Goal: Information Seeking & Learning: Learn about a topic

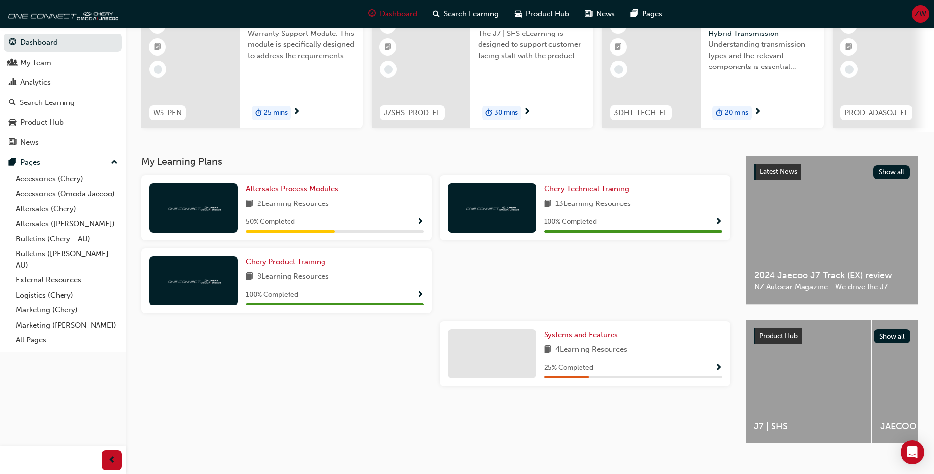
scroll to position [98, 0]
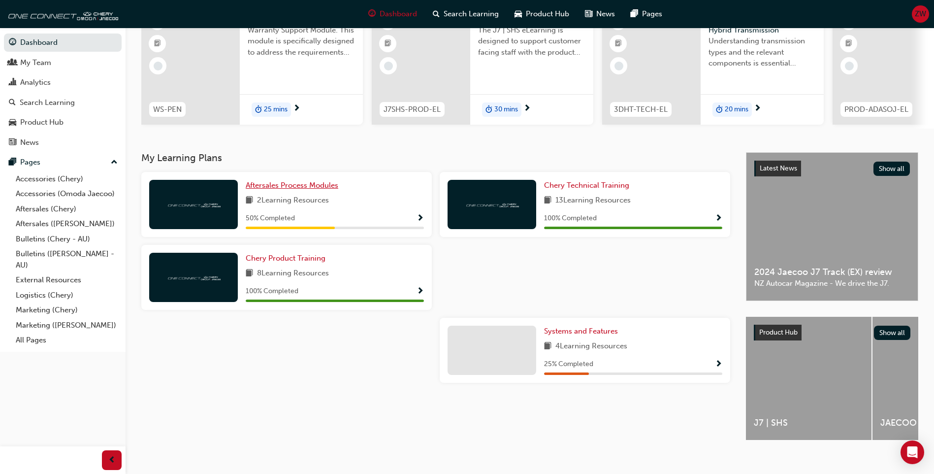
click at [286, 190] on span "Aftersales Process Modules" at bounding box center [292, 185] width 93 height 9
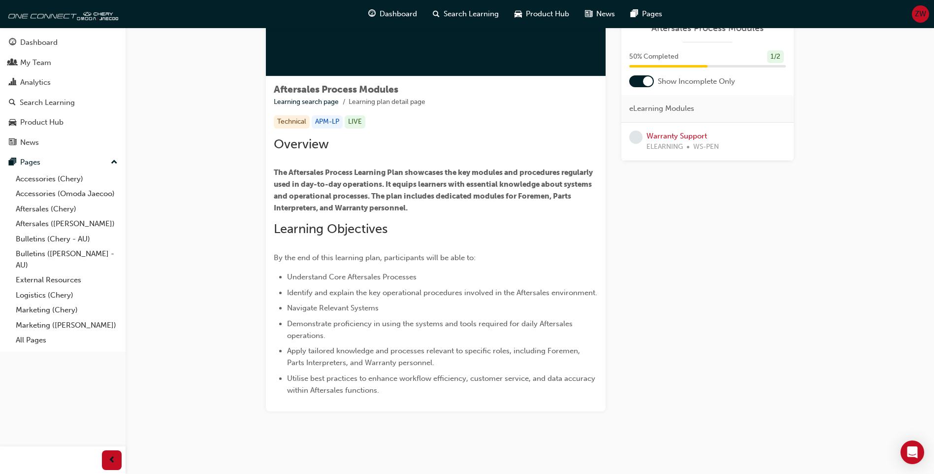
scroll to position [132, 0]
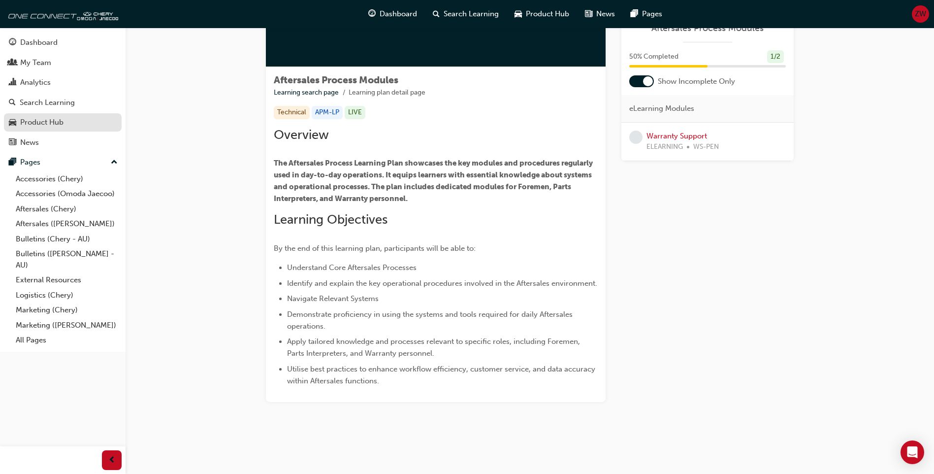
click at [52, 119] on div "Product Hub" at bounding box center [41, 122] width 43 height 11
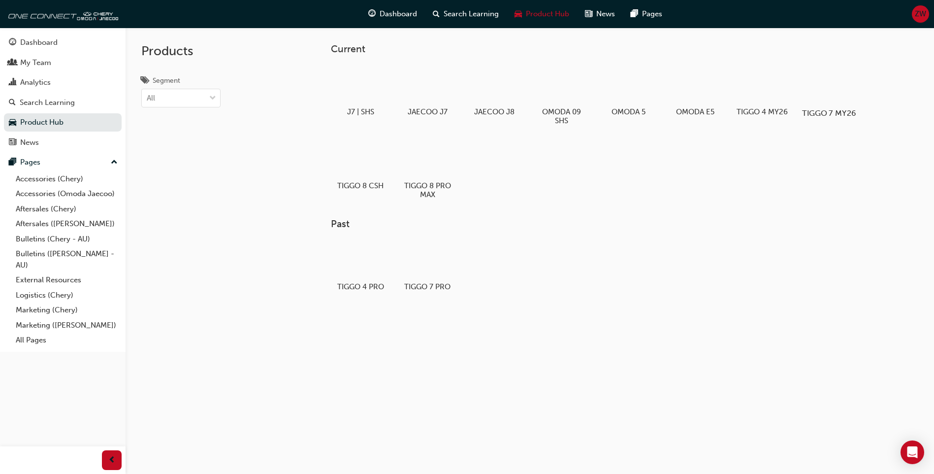
click at [829, 101] on div at bounding box center [829, 84] width 55 height 39
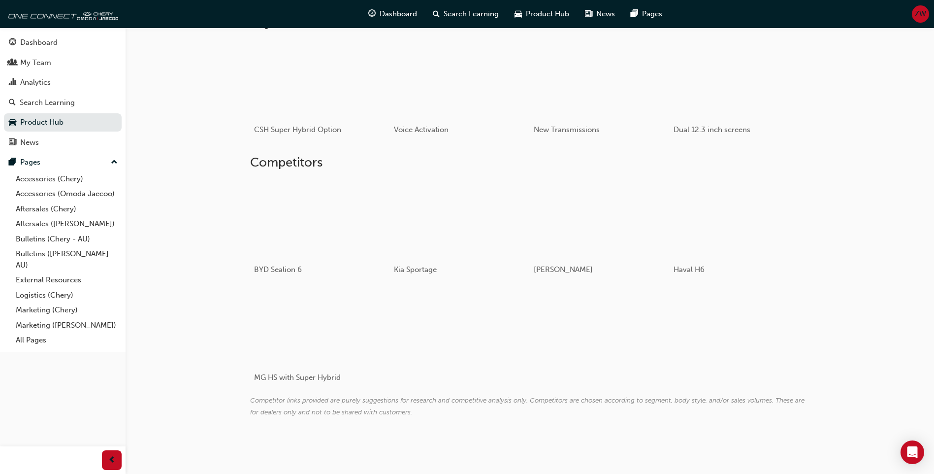
scroll to position [407, 0]
click at [71, 213] on link "Aftersales (Chery)" at bounding box center [67, 208] width 110 height 15
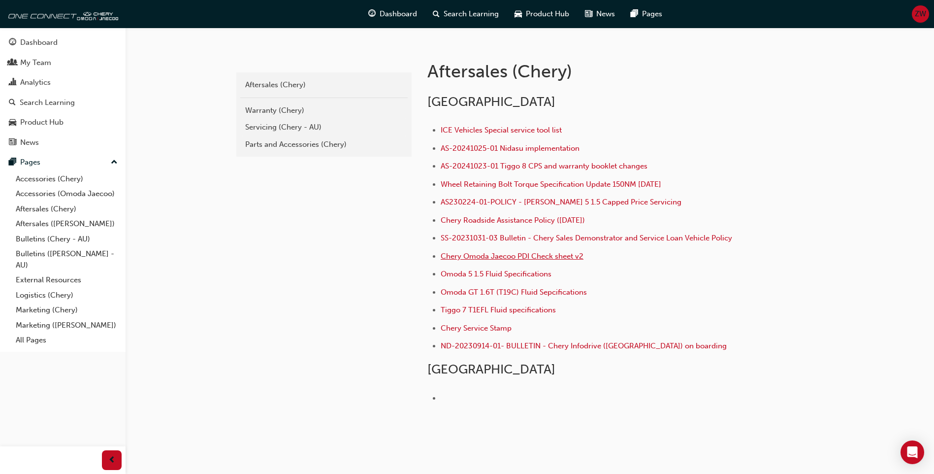
scroll to position [221, 0]
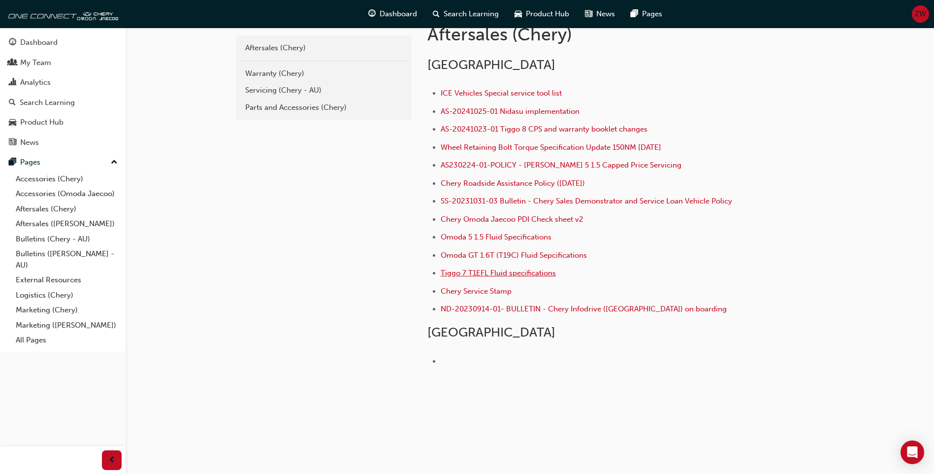
click at [496, 275] on span "Tiggo 7 T1EFL Fluid specifications" at bounding box center [498, 272] width 115 height 9
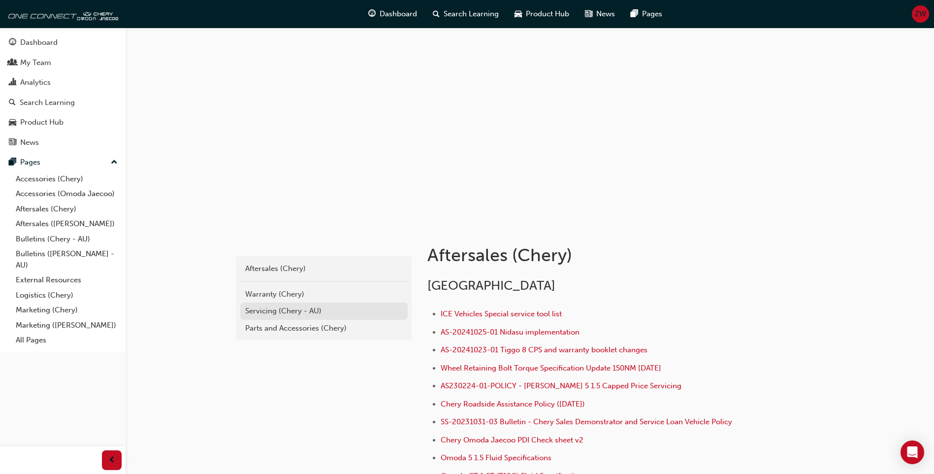
click at [310, 305] on div "Servicing (Chery - AU)" at bounding box center [324, 310] width 158 height 11
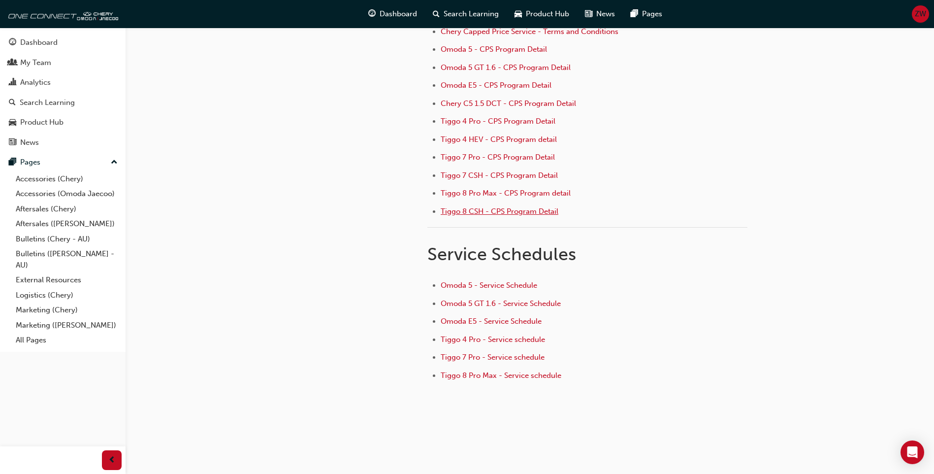
scroll to position [128, 0]
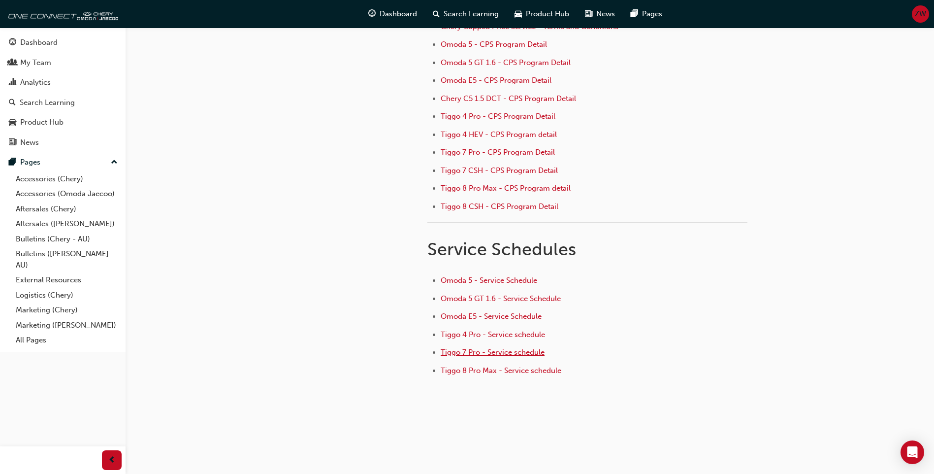
click at [501, 354] on span "Tiggo 7 Pro - Service schedule" at bounding box center [493, 352] width 104 height 9
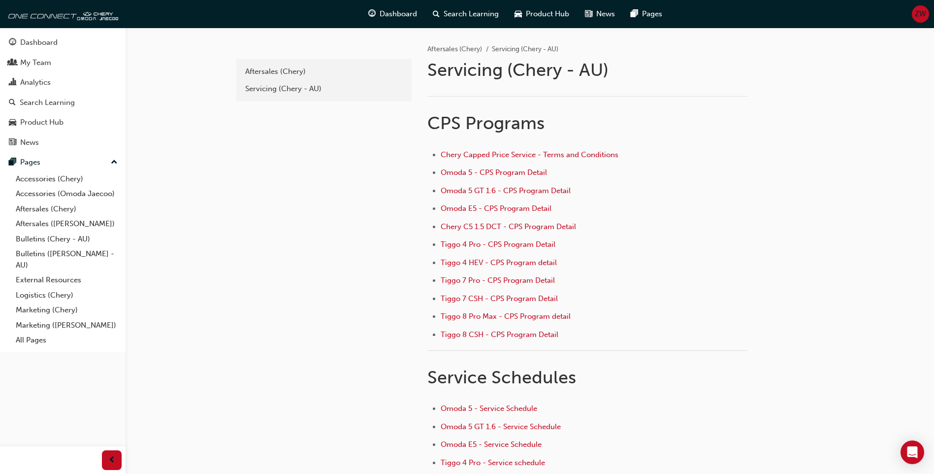
click at [66, 52] on button "Dashboard My Team Analytics Search Learning Product Hub News Pages" at bounding box center [63, 93] width 118 height 122
click at [66, 50] on link "Dashboard" at bounding box center [63, 42] width 118 height 18
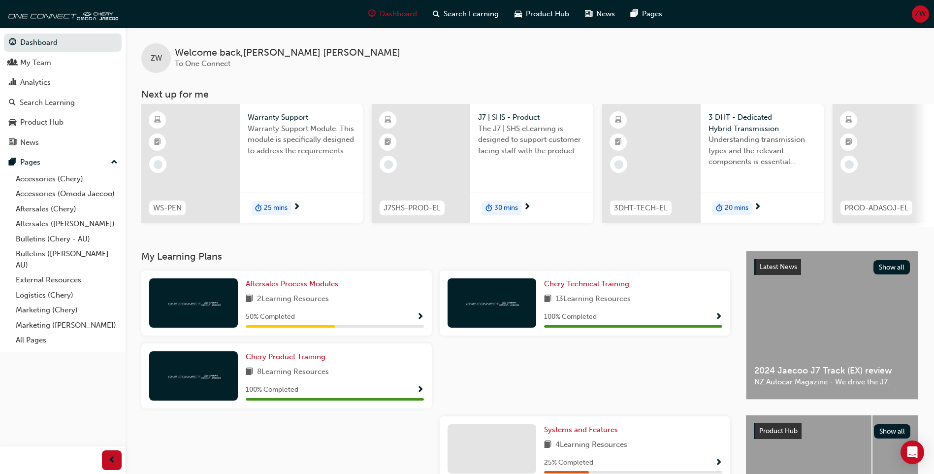
click at [295, 288] on span "Aftersales Process Modules" at bounding box center [292, 283] width 93 height 9
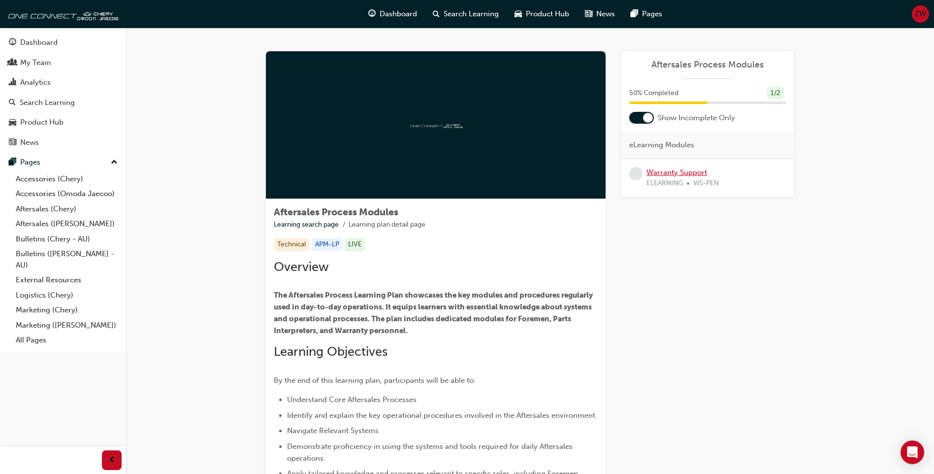
click at [685, 168] on link "Warranty Support" at bounding box center [676, 172] width 61 height 9
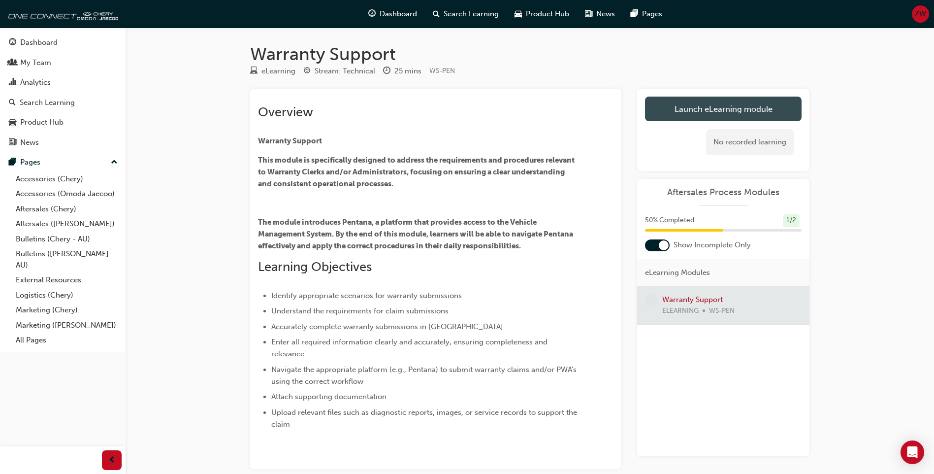
click at [722, 117] on link "Launch eLearning module" at bounding box center [723, 108] width 157 height 25
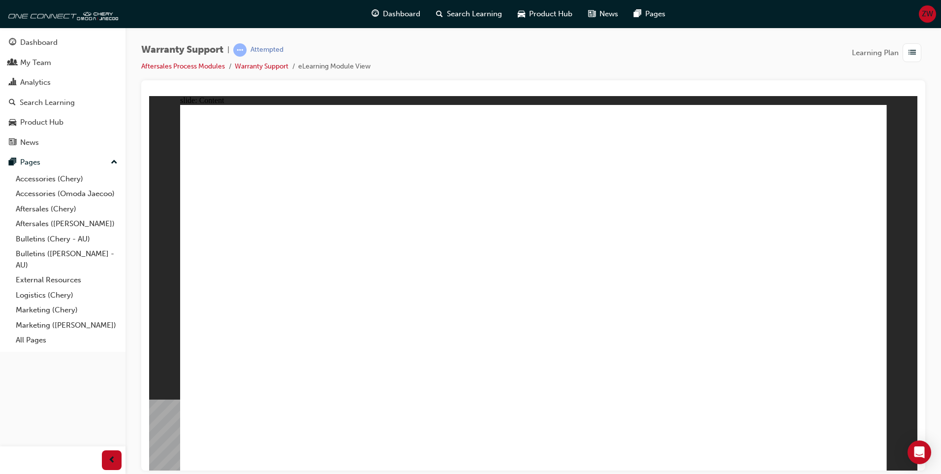
drag, startPoint x: 849, startPoint y: 147, endPoint x: 844, endPoint y: 151, distance: 6.0
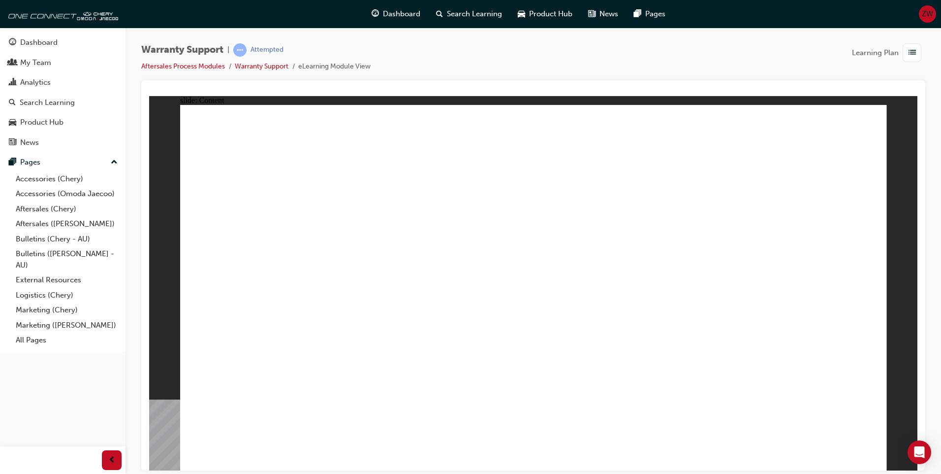
drag, startPoint x: 205, startPoint y: 380, endPoint x: 209, endPoint y: 370, distance: 10.4
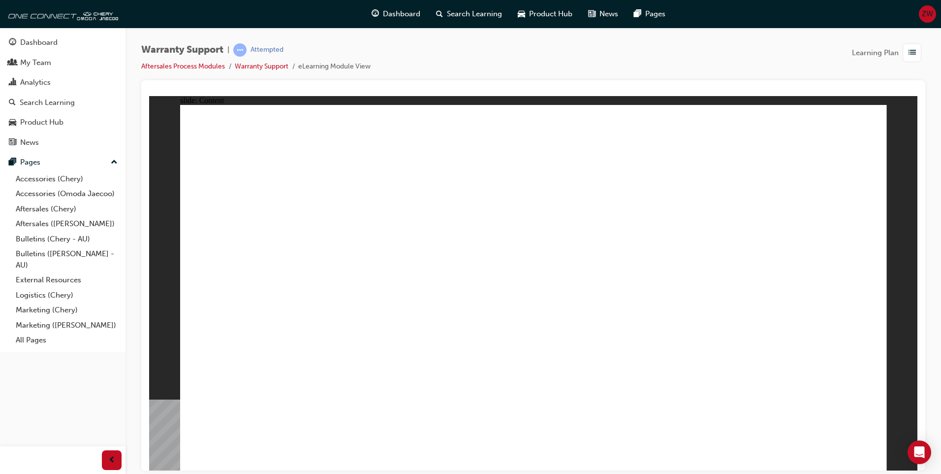
drag, startPoint x: 203, startPoint y: 351, endPoint x: 290, endPoint y: 314, distance: 95.5
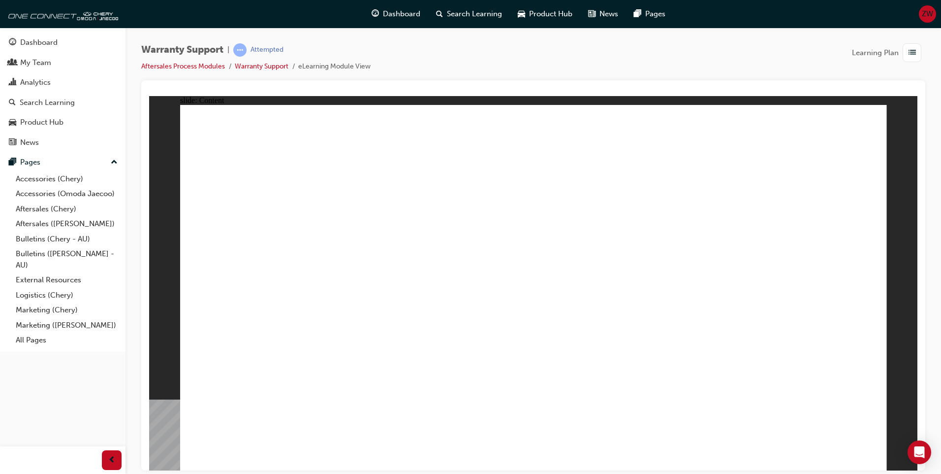
drag, startPoint x: 202, startPoint y: 291, endPoint x: 217, endPoint y: 274, distance: 23.4
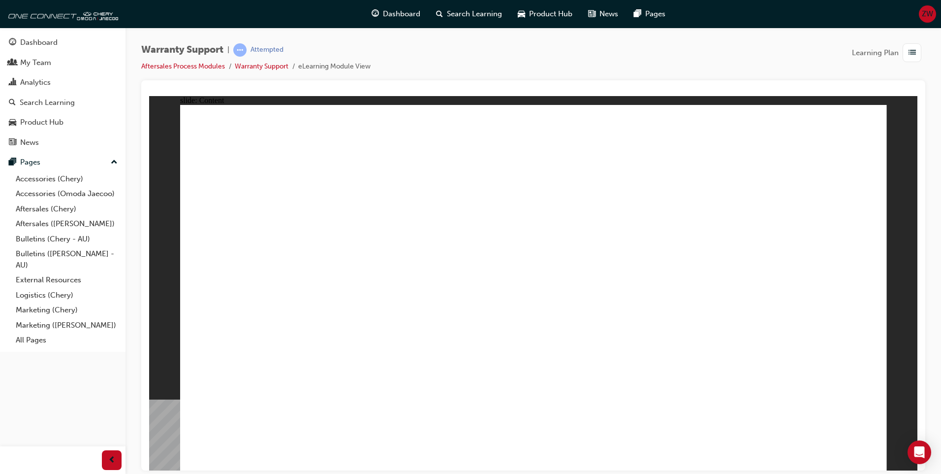
drag, startPoint x: 227, startPoint y: 207, endPoint x: 227, endPoint y: 196, distance: 10.8
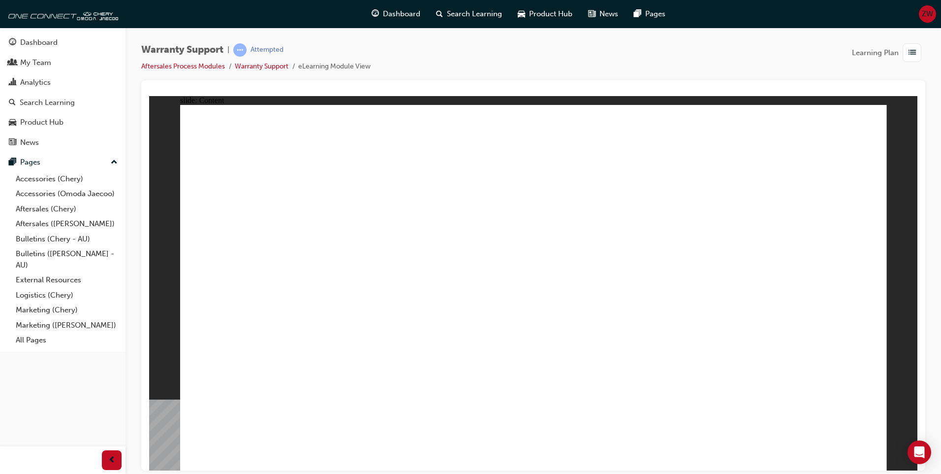
drag, startPoint x: 750, startPoint y: 221, endPoint x: 759, endPoint y: 220, distance: 8.9
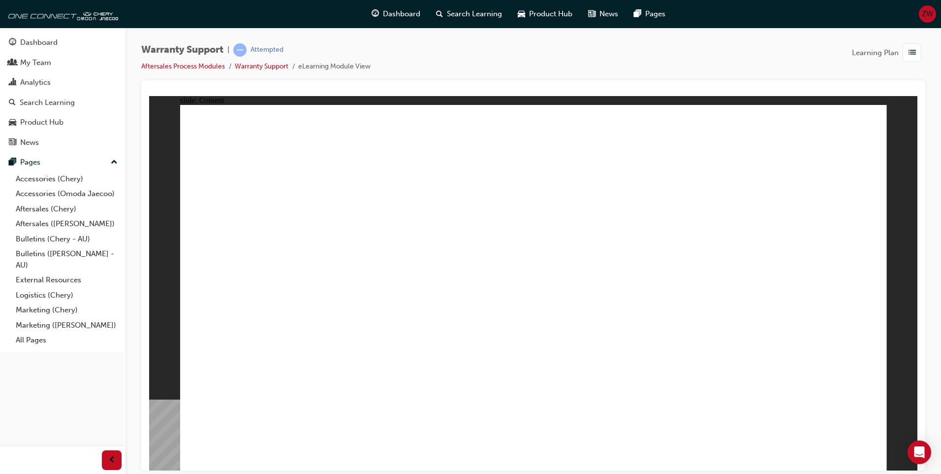
drag, startPoint x: 862, startPoint y: 446, endPoint x: 870, endPoint y: 454, distance: 11.5
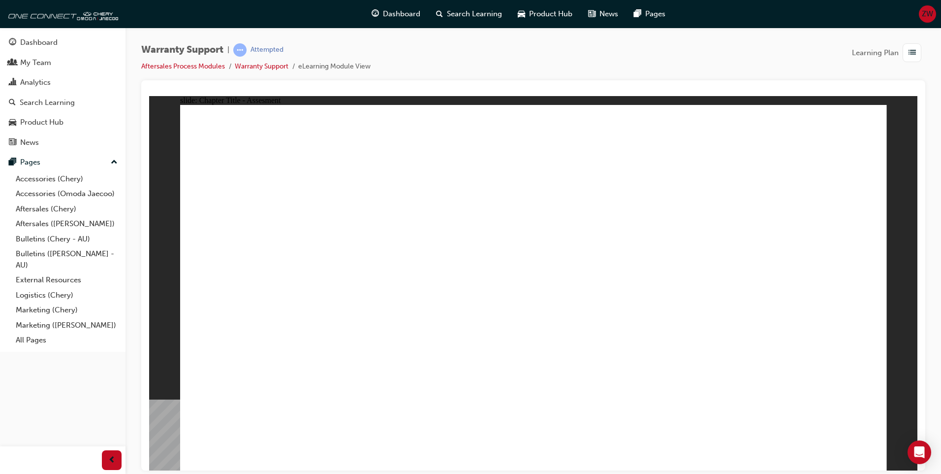
drag, startPoint x: 533, startPoint y: 275, endPoint x: 556, endPoint y: 280, distance: 23.8
radio input "true"
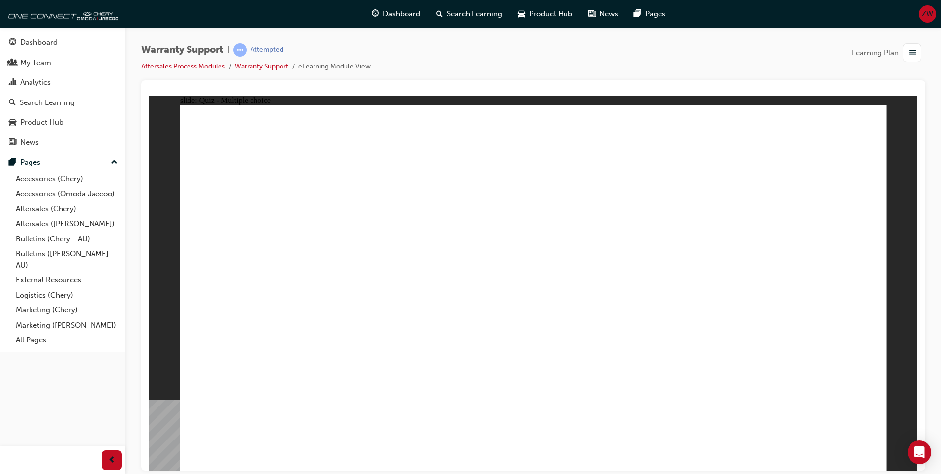
radio input "true"
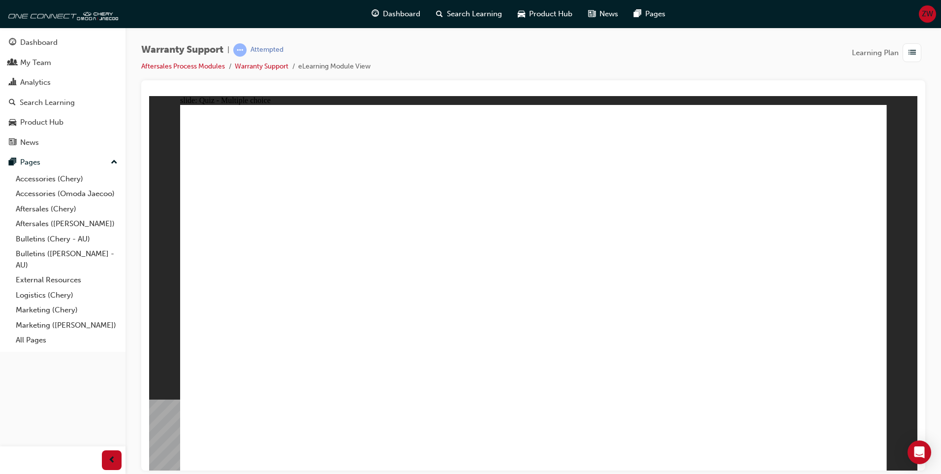
radio input "true"
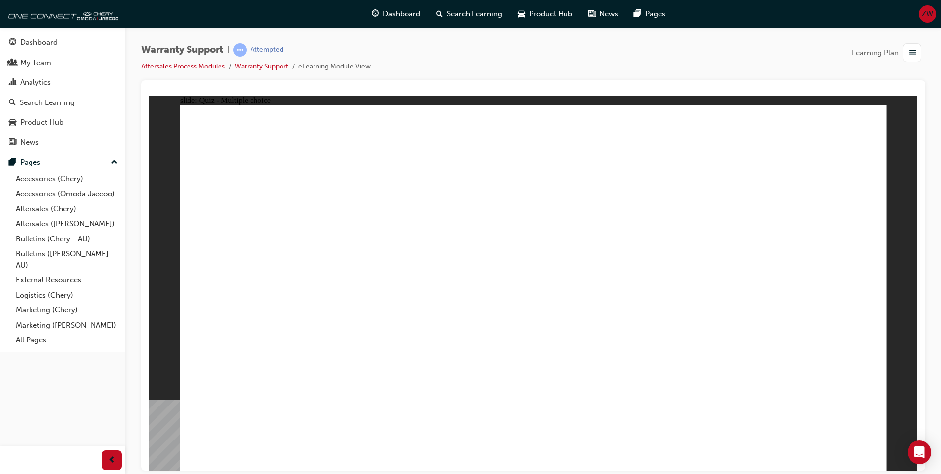
radio input "true"
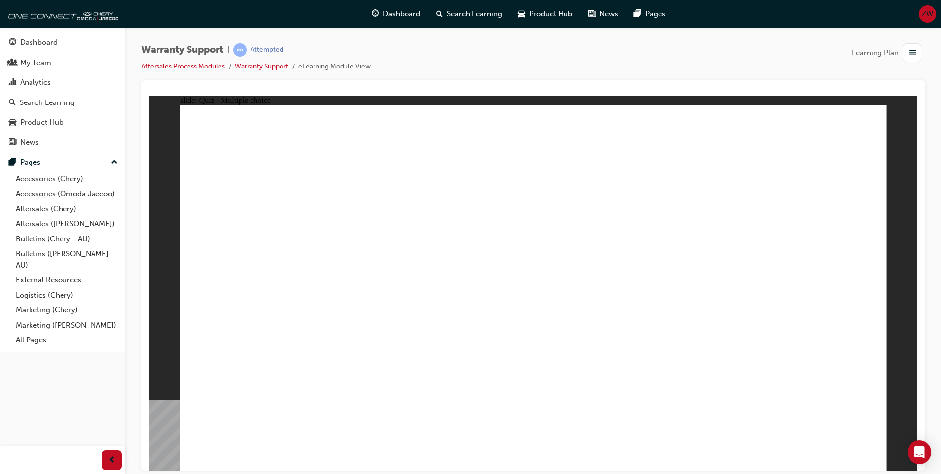
radio input "true"
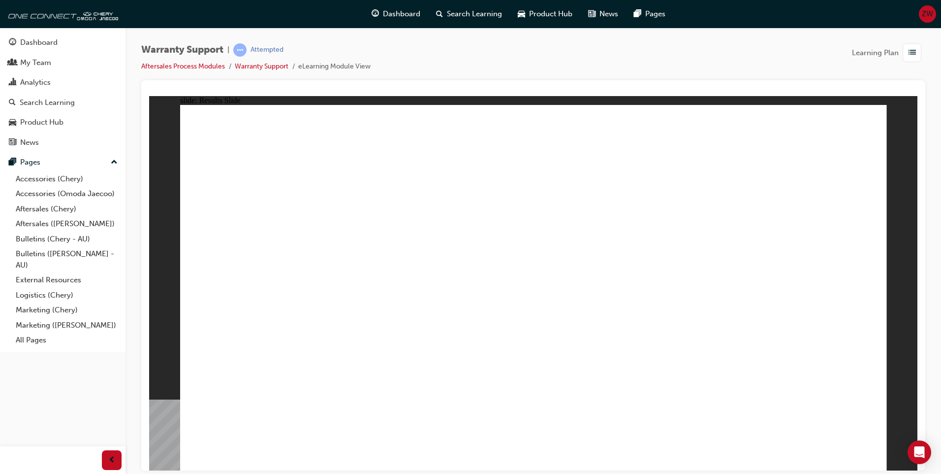
drag, startPoint x: 316, startPoint y: 411, endPoint x: 322, endPoint y: 397, distance: 15.9
radio input "true"
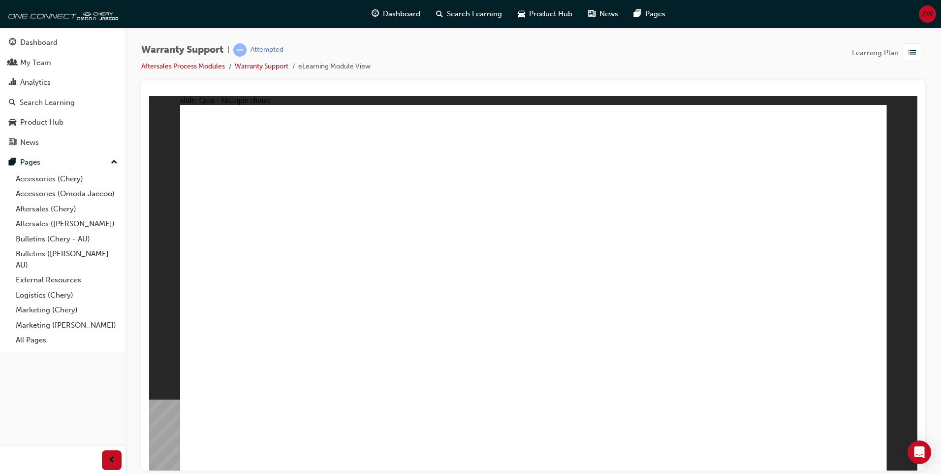
drag, startPoint x: 650, startPoint y: 196, endPoint x: 656, endPoint y: 180, distance: 17.3
radio input "true"
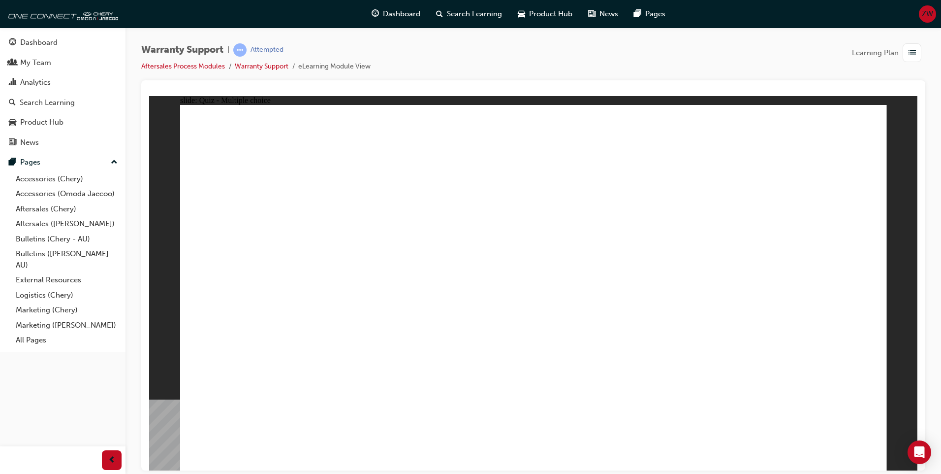
radio input "true"
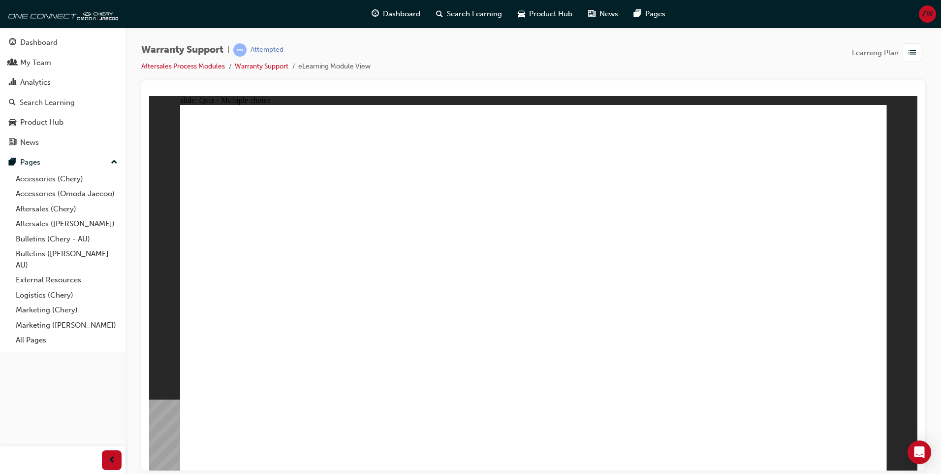
radio input "true"
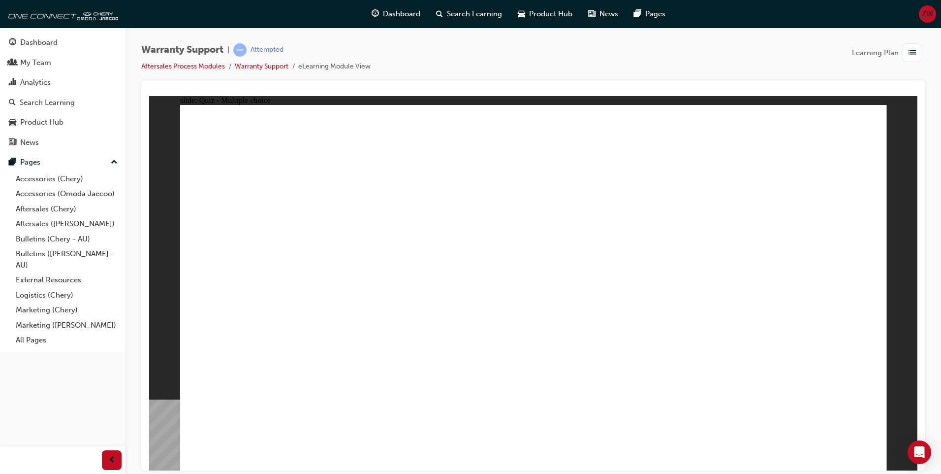
radio input "true"
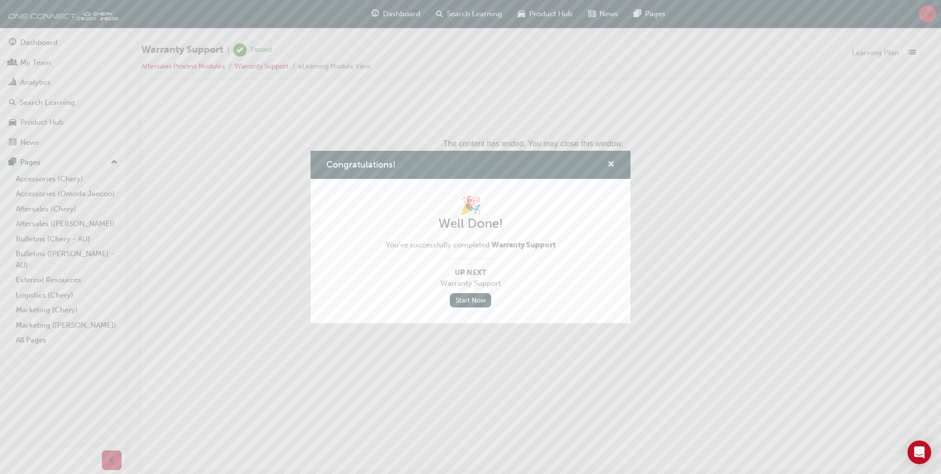
click at [609, 161] on span "cross-icon" at bounding box center [610, 164] width 7 height 9
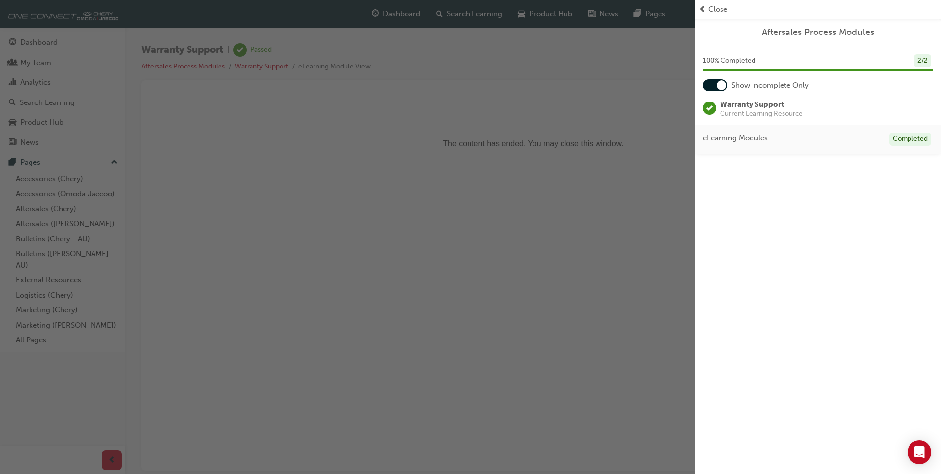
click at [706, 16] on div "Close" at bounding box center [818, 9] width 246 height 19
click at [722, 7] on span "Close" at bounding box center [717, 9] width 19 height 11
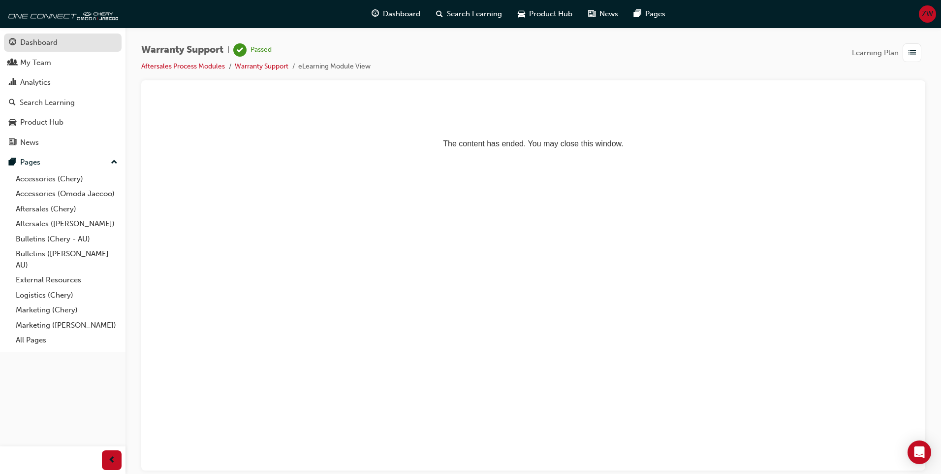
click at [86, 40] on div "Dashboard" at bounding box center [63, 42] width 108 height 12
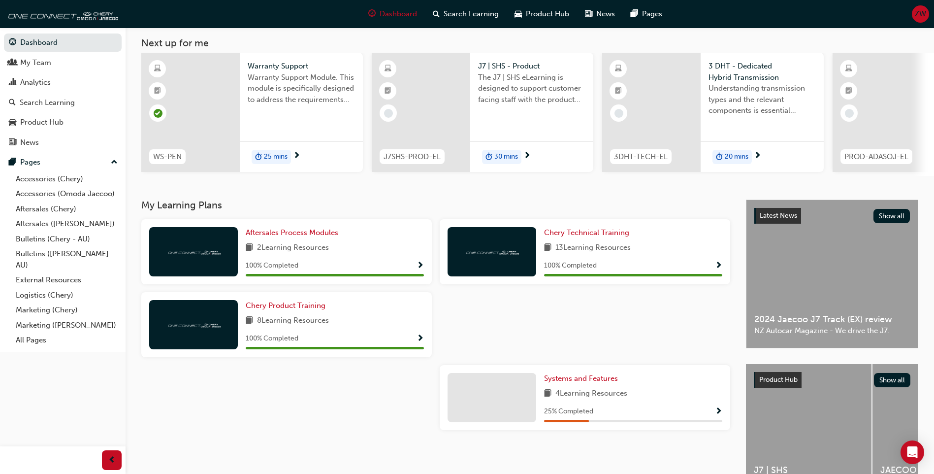
scroll to position [98, 0]
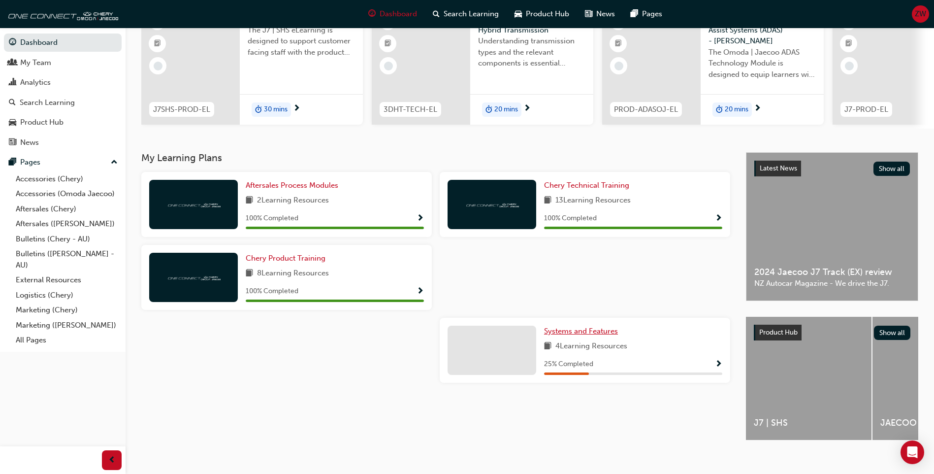
click at [576, 335] on span "Systems and Features" at bounding box center [581, 330] width 74 height 9
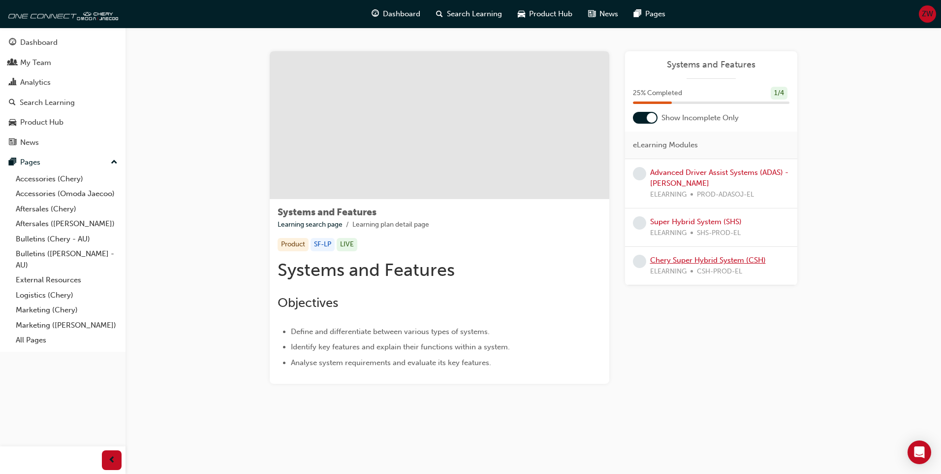
click at [696, 260] on link "Chery Super Hybrid System (CSH)" at bounding box center [708, 259] width 116 height 9
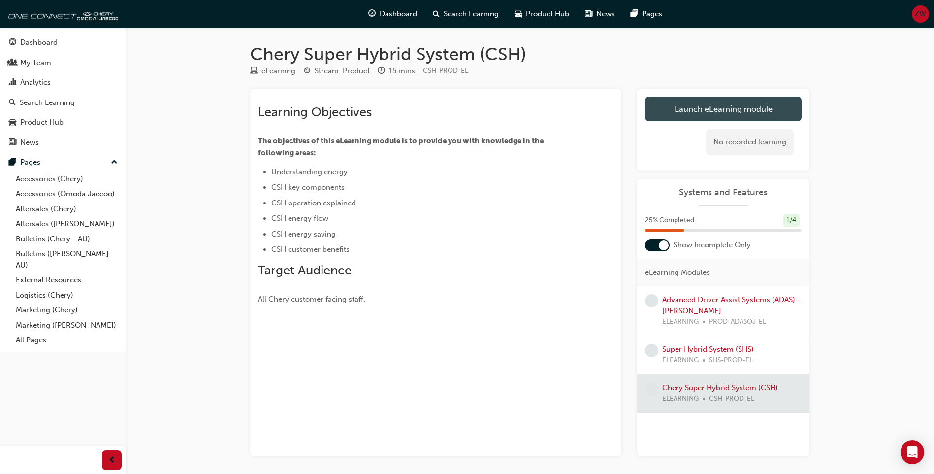
click at [716, 108] on link "Launch eLearning module" at bounding box center [723, 108] width 157 height 25
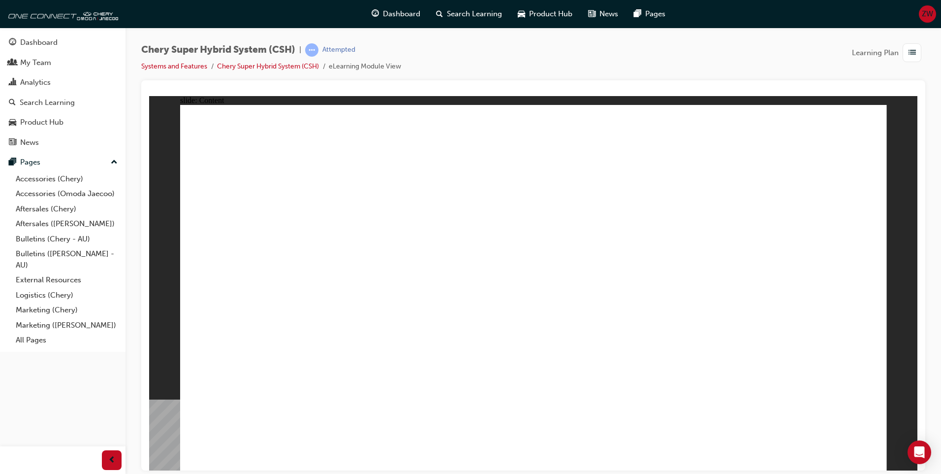
drag, startPoint x: 511, startPoint y: 331, endPoint x: 425, endPoint y: 336, distance: 86.7
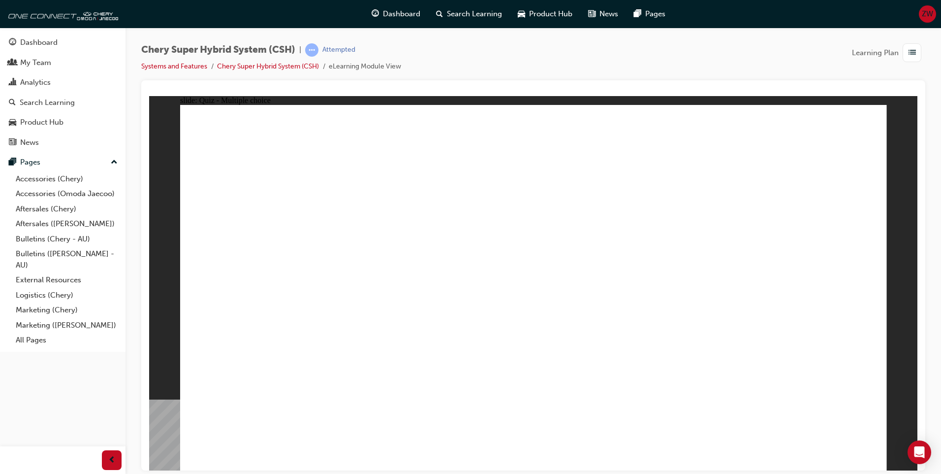
radio input "true"
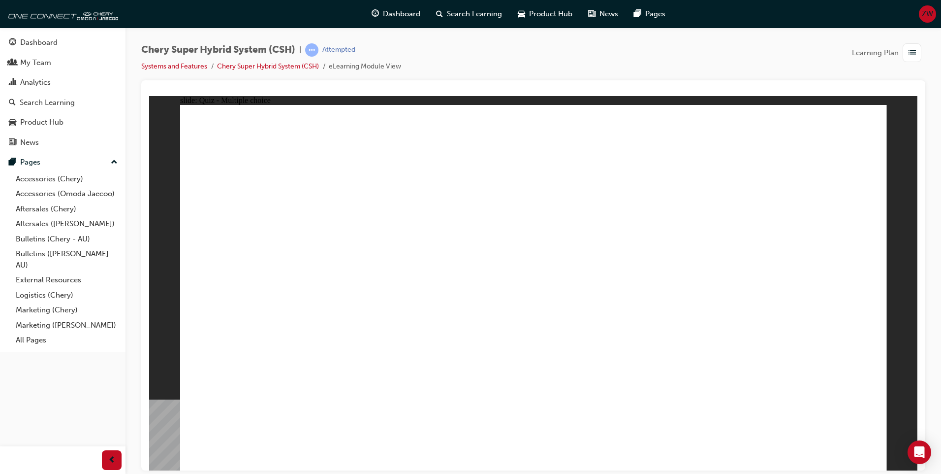
radio input "true"
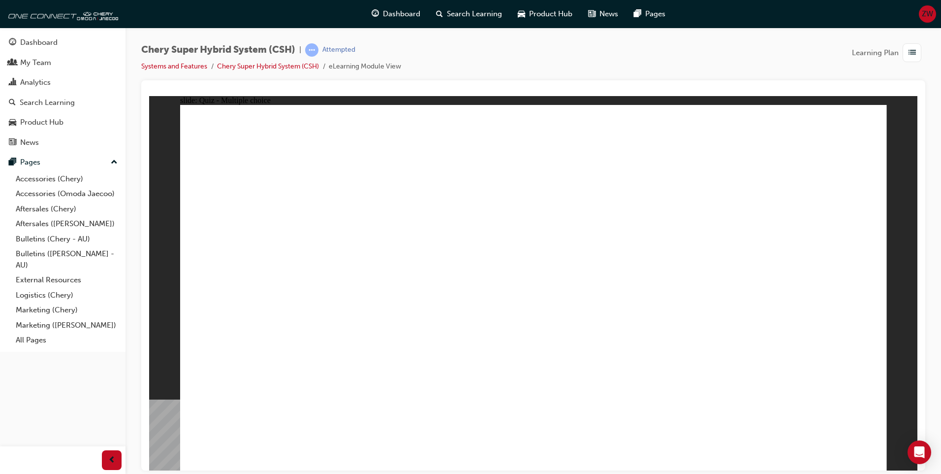
radio input "true"
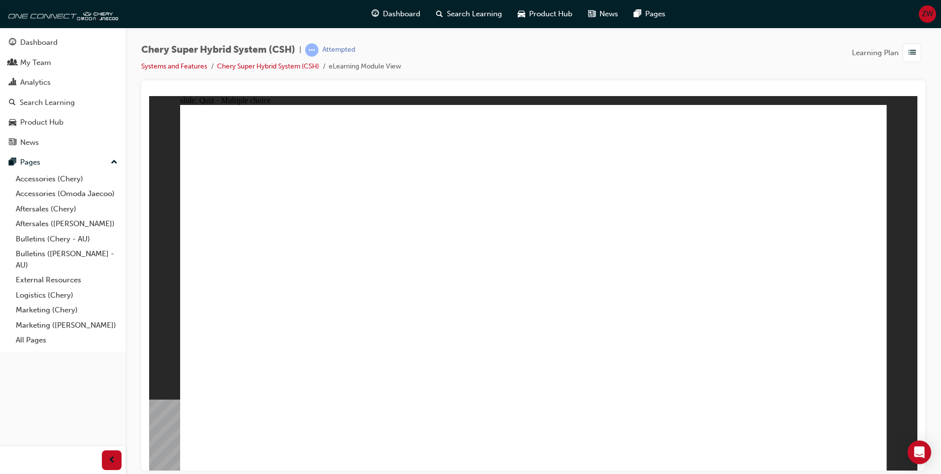
radio input "true"
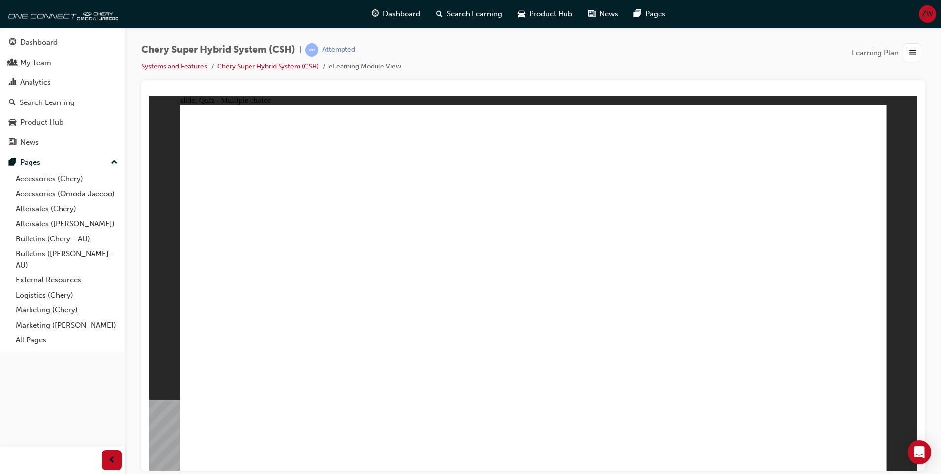
radio input "true"
drag, startPoint x: 530, startPoint y: 342, endPoint x: 527, endPoint y: 354, distance: 13.1
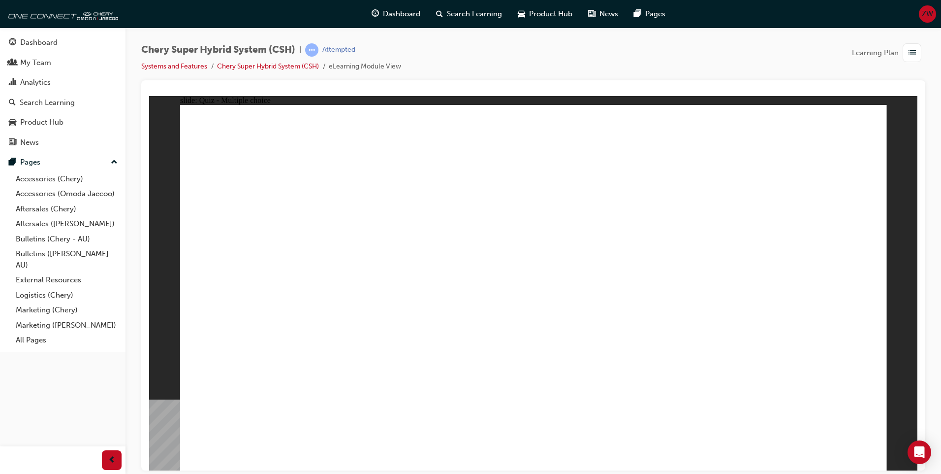
radio input "true"
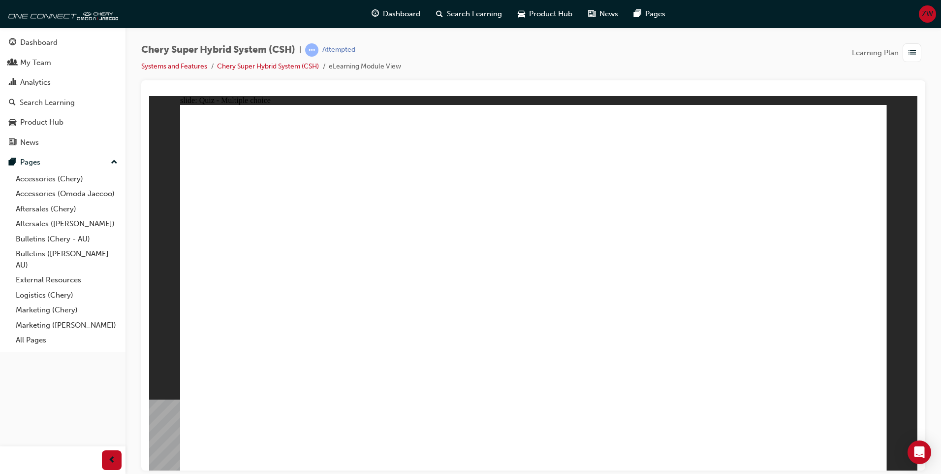
radio input "true"
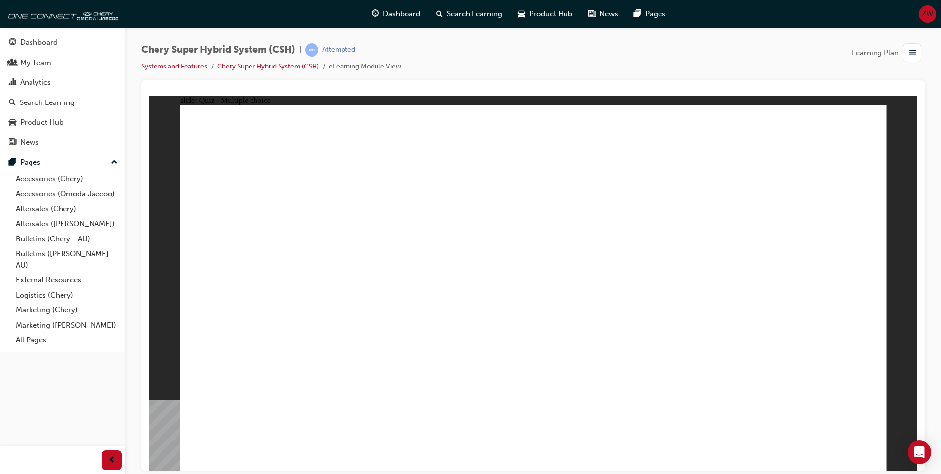
radio input "true"
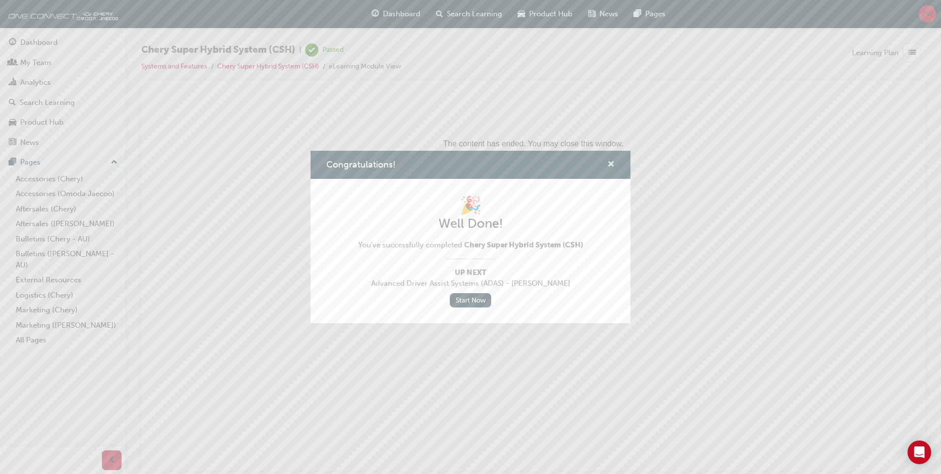
click at [611, 162] on span "cross-icon" at bounding box center [610, 164] width 7 height 9
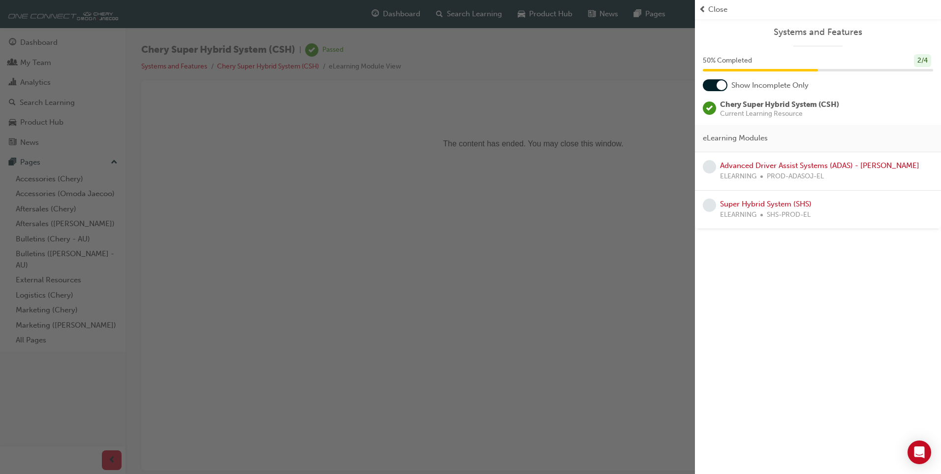
click at [761, 209] on div "Super Hybrid System (SHS) ELEARNING SHS-PROD-EL" at bounding box center [766, 209] width 92 height 22
click at [760, 201] on link "Super Hybrid System (SHS)" at bounding box center [766, 203] width 92 height 9
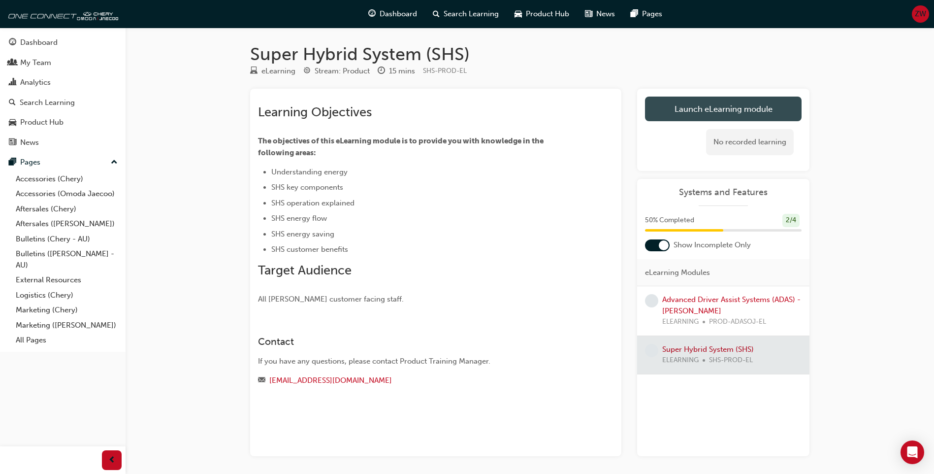
click at [697, 117] on link "Launch eLearning module" at bounding box center [723, 108] width 157 height 25
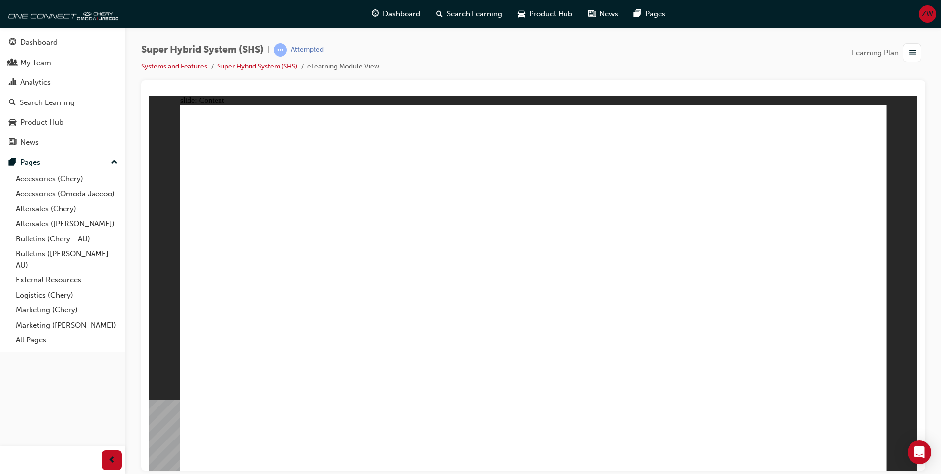
drag, startPoint x: 399, startPoint y: 380, endPoint x: 411, endPoint y: 408, distance: 30.8
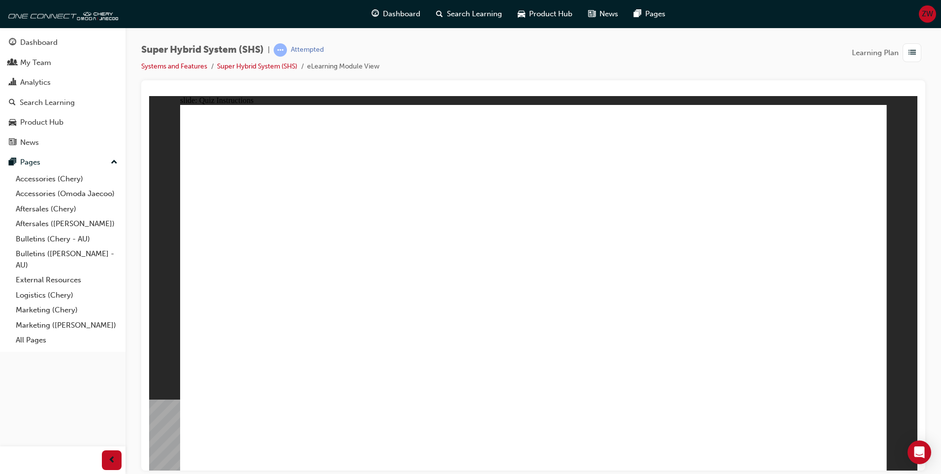
radio input "true"
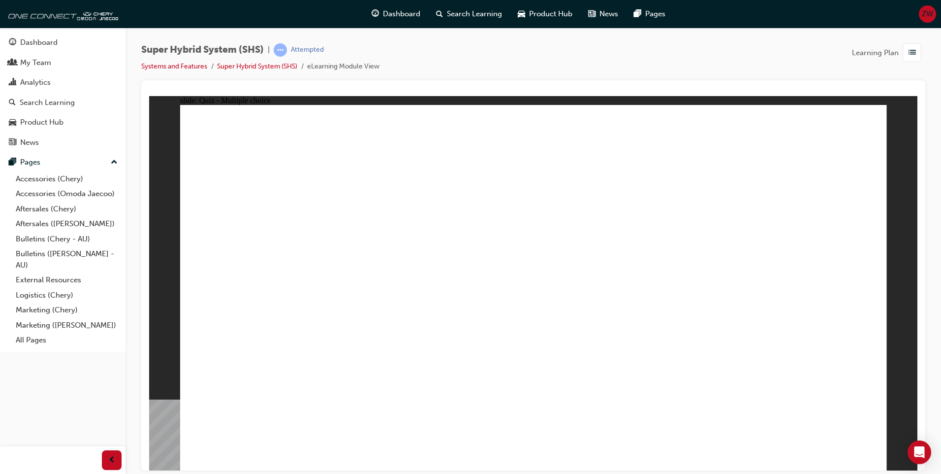
radio input "true"
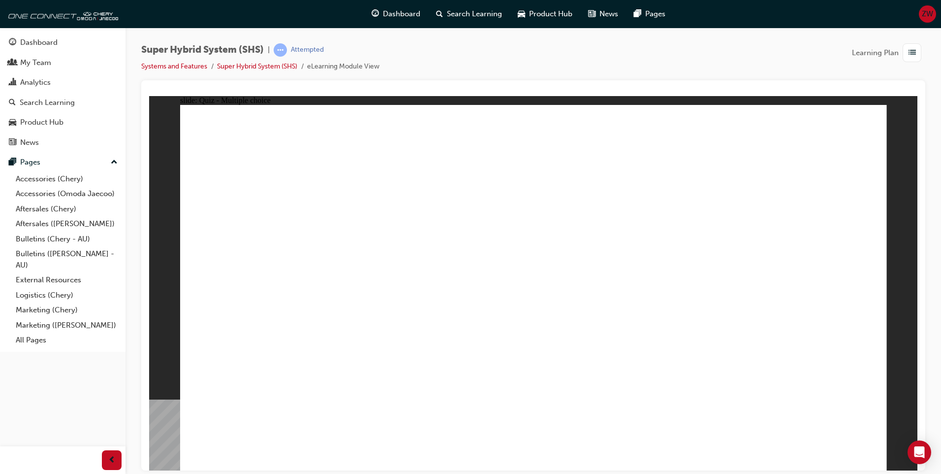
radio input "true"
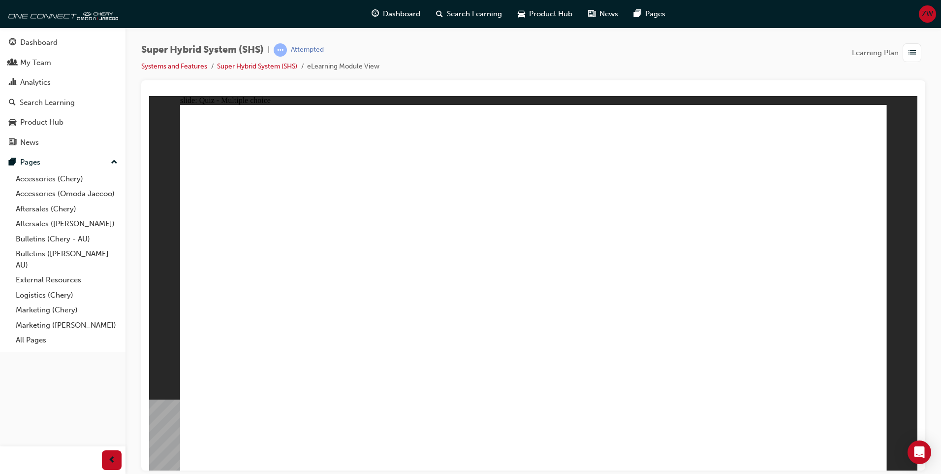
radio input "true"
drag, startPoint x: 510, startPoint y: 360, endPoint x: 532, endPoint y: 355, distance: 22.2
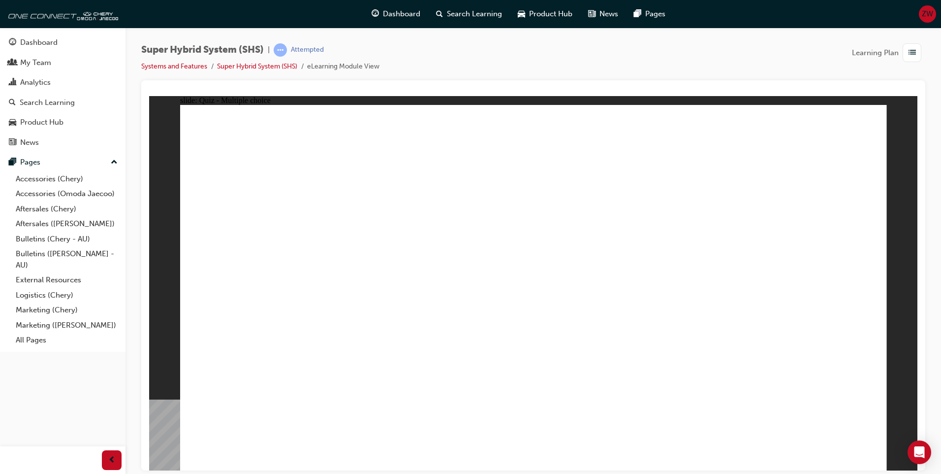
radio input "true"
drag, startPoint x: 623, startPoint y: 256, endPoint x: 624, endPoint y: 271, distance: 15.3
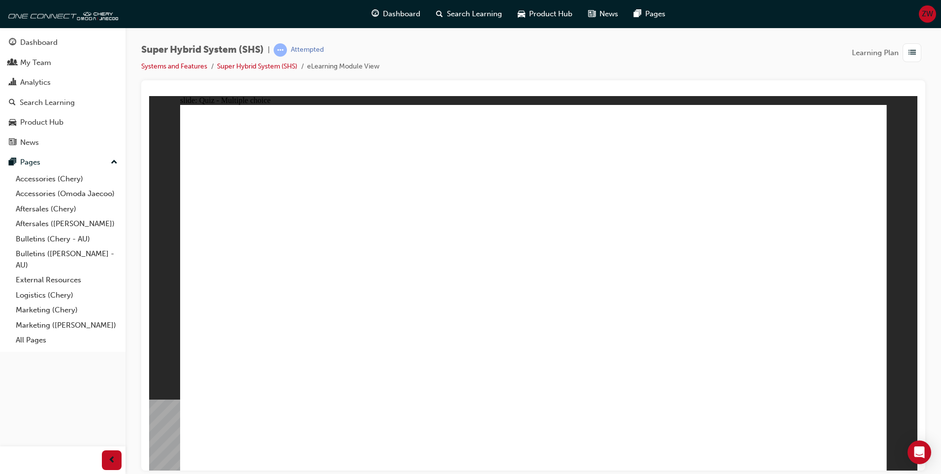
radio input "true"
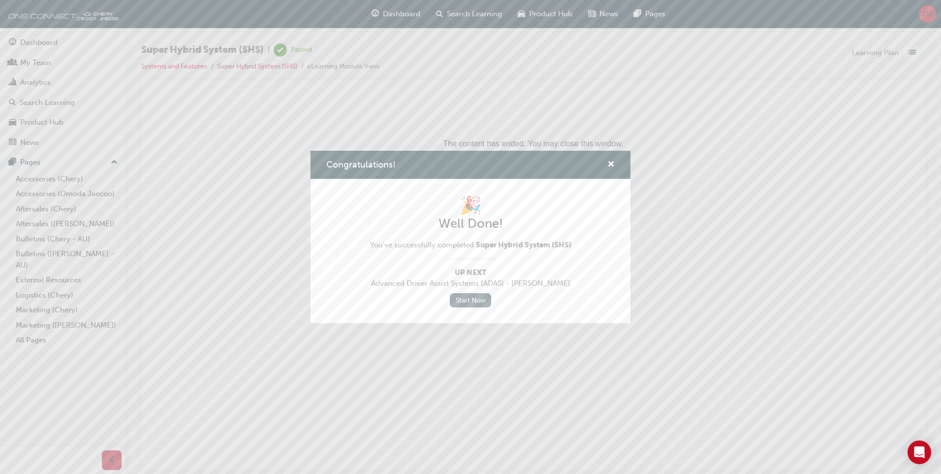
click at [471, 303] on link "Start Now" at bounding box center [470, 300] width 41 height 14
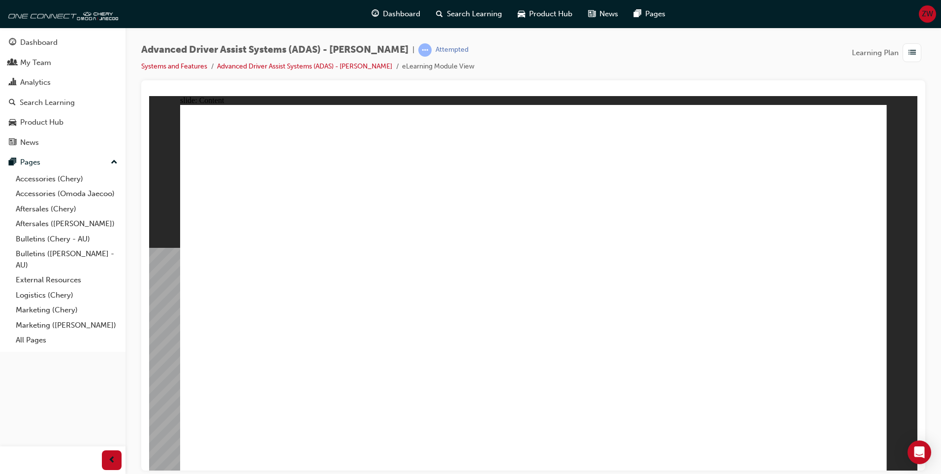
drag, startPoint x: 410, startPoint y: 160, endPoint x: 410, endPoint y: 166, distance: 5.9
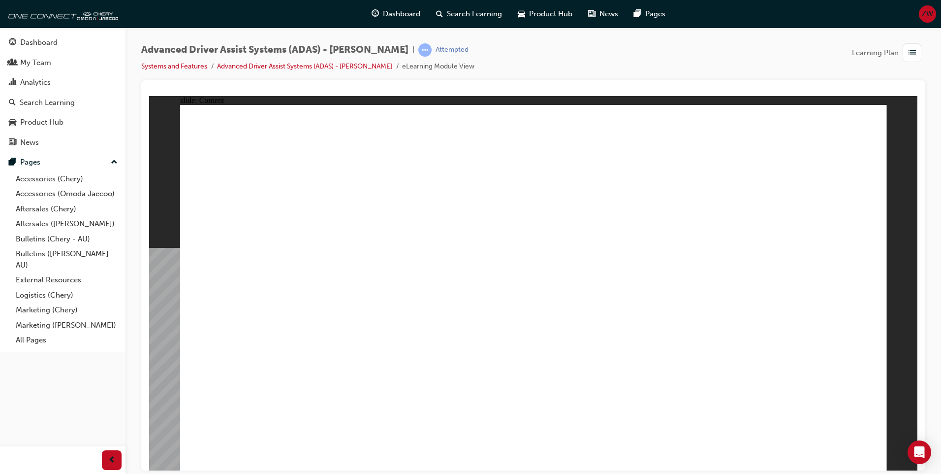
drag, startPoint x: 567, startPoint y: 306, endPoint x: 583, endPoint y: 283, distance: 28.0
drag, startPoint x: 308, startPoint y: 165, endPoint x: 319, endPoint y: 193, distance: 29.8
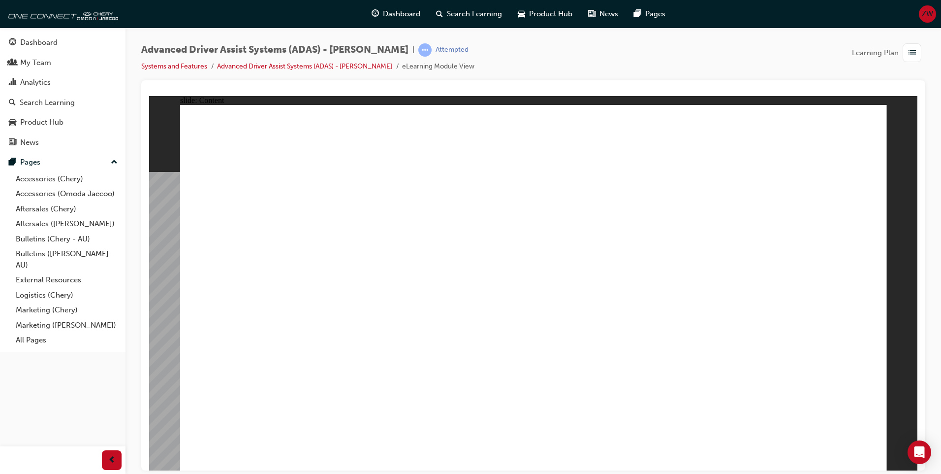
drag, startPoint x: 656, startPoint y: 273, endPoint x: 699, endPoint y: 291, distance: 47.2
drag, startPoint x: 333, startPoint y: 193, endPoint x: 312, endPoint y: 186, distance: 22.0
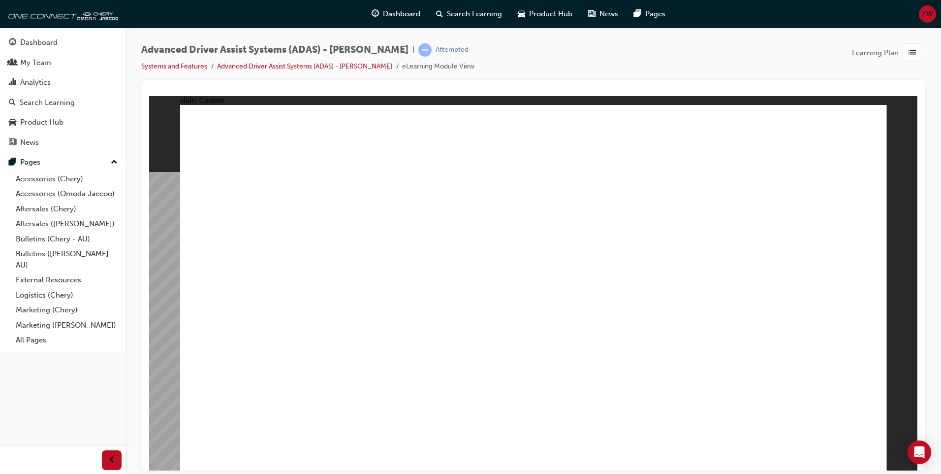
drag, startPoint x: 289, startPoint y: 188, endPoint x: 368, endPoint y: 171, distance: 79.9
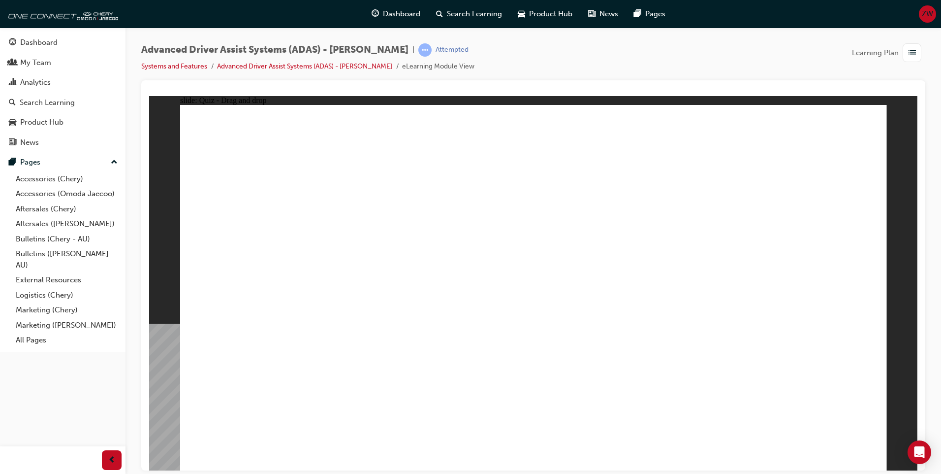
drag, startPoint x: 304, startPoint y: 387, endPoint x: 567, endPoint y: 222, distance: 310.7
drag, startPoint x: 413, startPoint y: 401, endPoint x: 809, endPoint y: 203, distance: 442.5
drag, startPoint x: 557, startPoint y: 382, endPoint x: 827, endPoint y: 207, distance: 322.1
drag, startPoint x: 656, startPoint y: 385, endPoint x: 736, endPoint y: 190, distance: 211.7
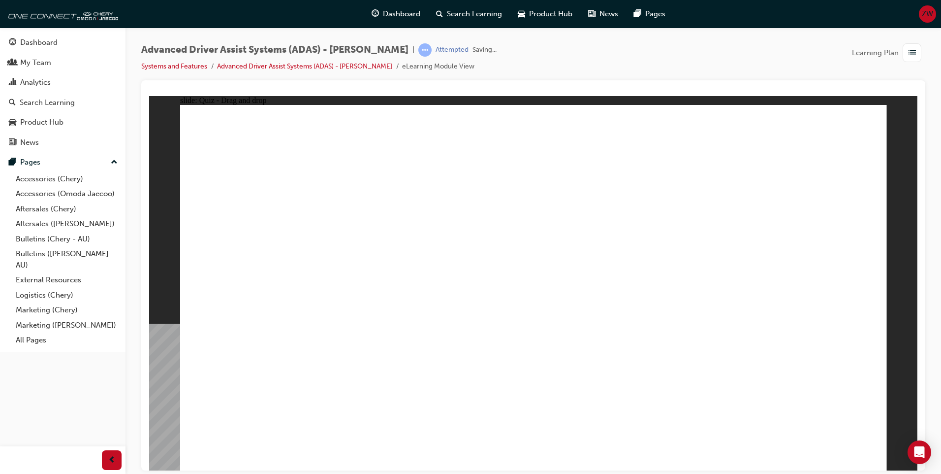
checkbox input "true"
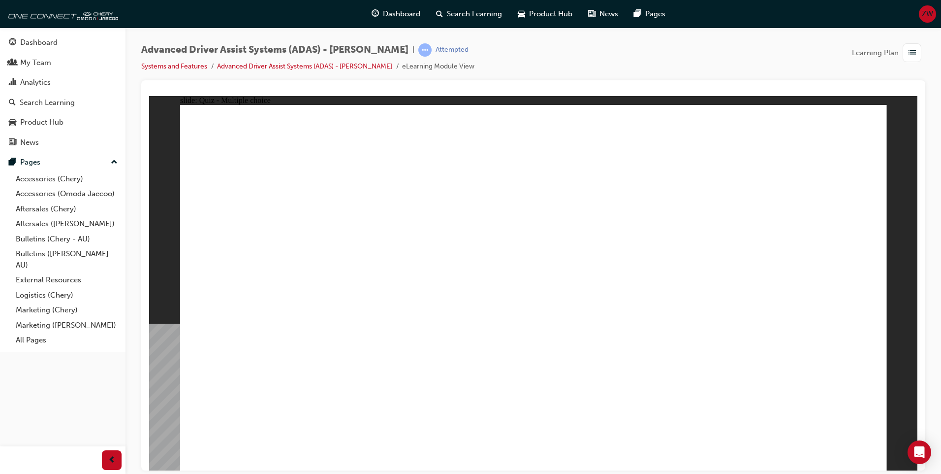
checkbox input "true"
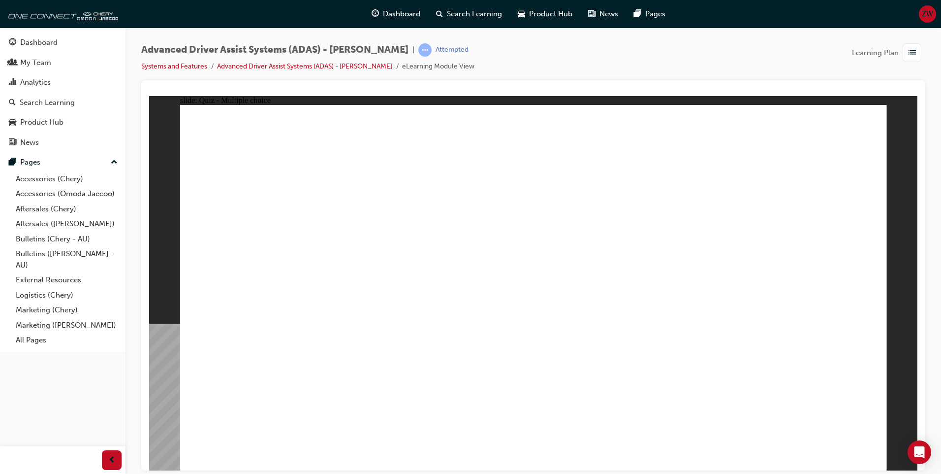
checkbox input "true"
drag, startPoint x: 550, startPoint y: 143, endPoint x: 561, endPoint y: 338, distance: 195.7
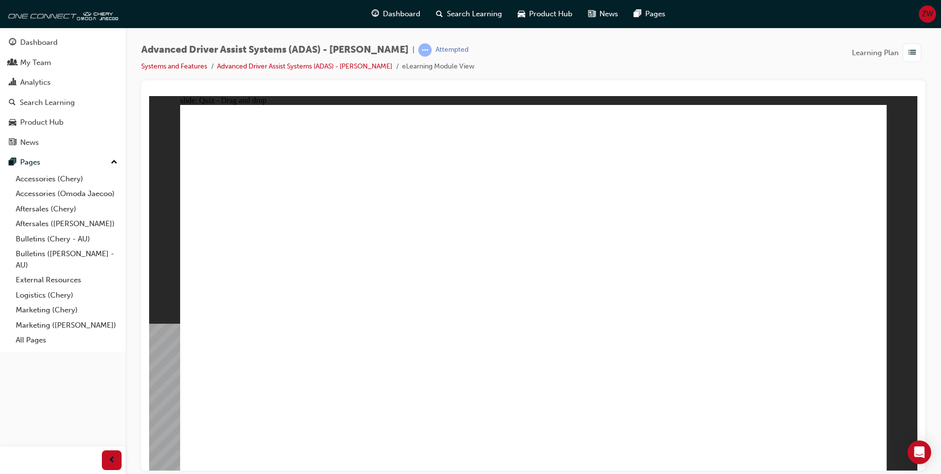
drag, startPoint x: 561, startPoint y: 172, endPoint x: 618, endPoint y: 350, distance: 187.1
drag, startPoint x: 620, startPoint y: 179, endPoint x: 362, endPoint y: 339, distance: 304.2
drag, startPoint x: 609, startPoint y: 142, endPoint x: 430, endPoint y: 288, distance: 231.2
drag, startPoint x: 694, startPoint y: 144, endPoint x: 396, endPoint y: 340, distance: 356.7
drag, startPoint x: 693, startPoint y: 176, endPoint x: 431, endPoint y: 352, distance: 315.2
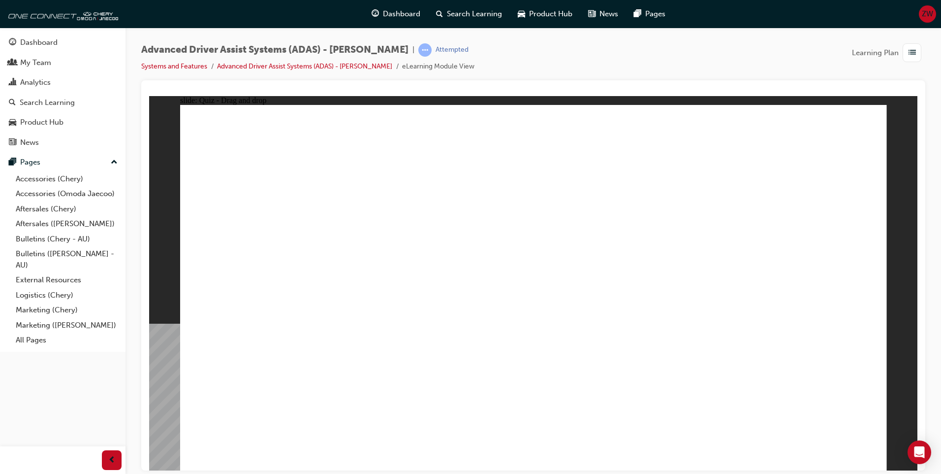
drag, startPoint x: 778, startPoint y: 175, endPoint x: 683, endPoint y: 335, distance: 185.6
drag, startPoint x: 768, startPoint y: 144, endPoint x: 307, endPoint y: 370, distance: 513.6
drag, startPoint x: 798, startPoint y: 423, endPoint x: 815, endPoint y: 416, distance: 17.5
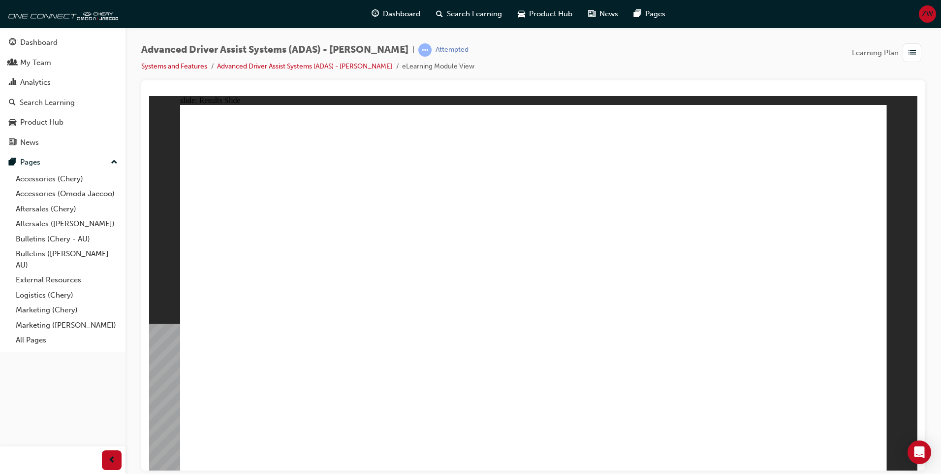
drag, startPoint x: 321, startPoint y: 389, endPoint x: 565, endPoint y: 196, distance: 310.7
drag, startPoint x: 429, startPoint y: 411, endPoint x: 720, endPoint y: 214, distance: 351.5
drag, startPoint x: 544, startPoint y: 394, endPoint x: 900, endPoint y: 176, distance: 417.5
drag, startPoint x: 660, startPoint y: 386, endPoint x: 732, endPoint y: 222, distance: 179.2
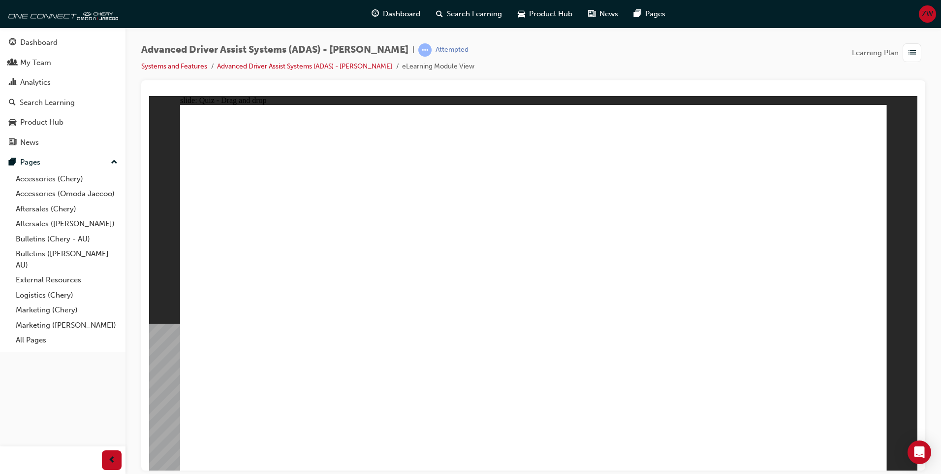
checkbox input "true"
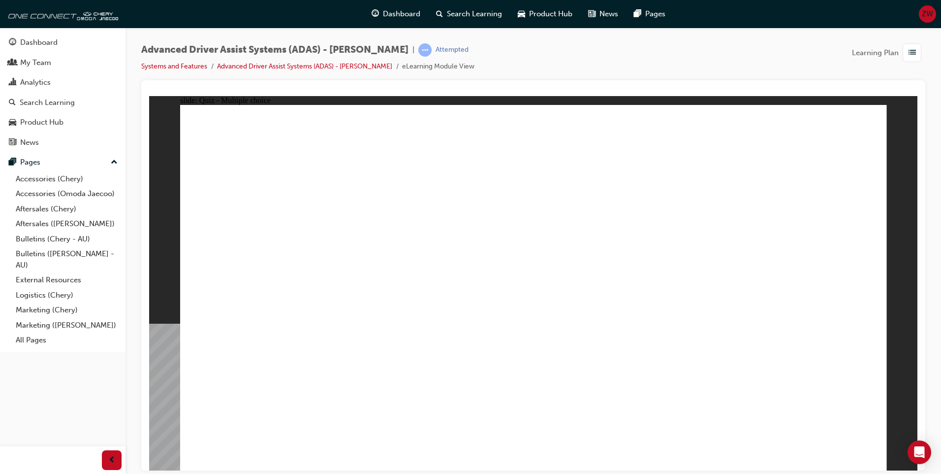
drag, startPoint x: 602, startPoint y: 207, endPoint x: 606, endPoint y: 222, distance: 15.3
checkbox input "true"
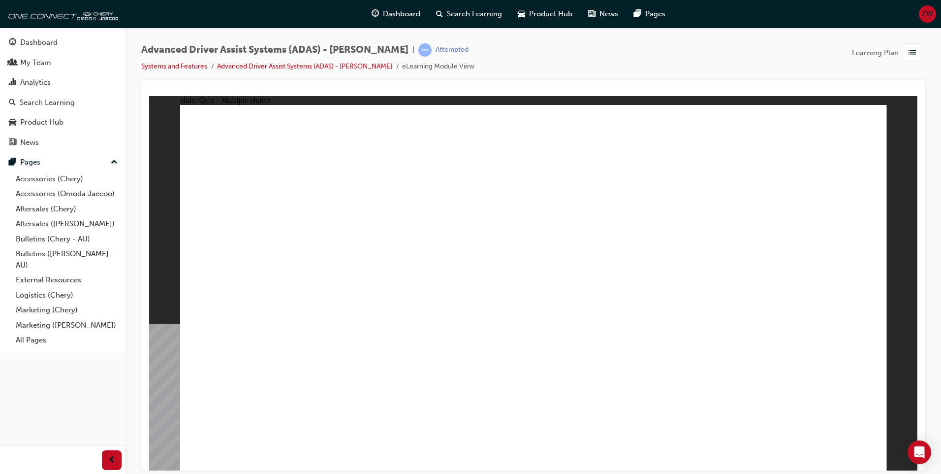
checkbox input "true"
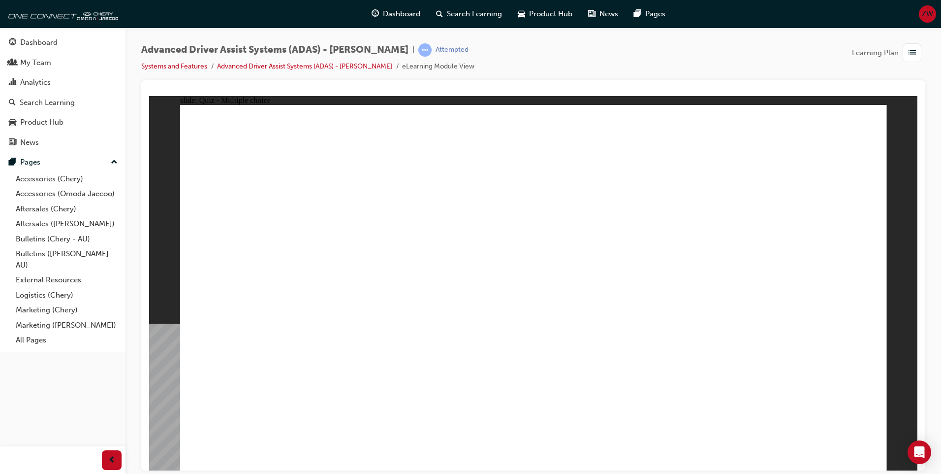
drag, startPoint x: 602, startPoint y: 141, endPoint x: 389, endPoint y: 358, distance: 304.6
drag, startPoint x: 525, startPoint y: 143, endPoint x: 545, endPoint y: 366, distance: 223.8
drag, startPoint x: 548, startPoint y: 165, endPoint x: 649, endPoint y: 272, distance: 146.9
drag, startPoint x: 754, startPoint y: 144, endPoint x: 311, endPoint y: 334, distance: 481.8
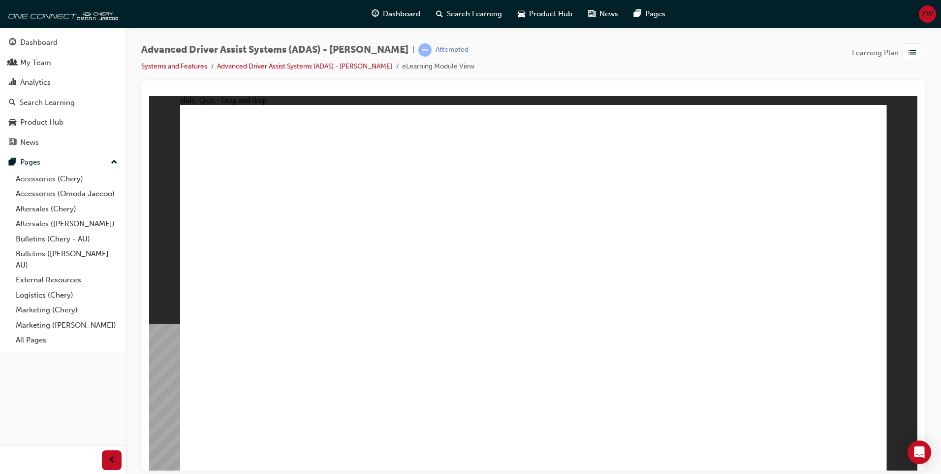
drag, startPoint x: 619, startPoint y: 173, endPoint x: 368, endPoint y: 329, distance: 295.6
drag, startPoint x: 670, startPoint y: 175, endPoint x: 420, endPoint y: 324, distance: 290.5
drag, startPoint x: 668, startPoint y: 144, endPoint x: 265, endPoint y: 359, distance: 456.9
drag, startPoint x: 755, startPoint y: 176, endPoint x: 663, endPoint y: 325, distance: 174.6
drag, startPoint x: 832, startPoint y: 403, endPoint x: 829, endPoint y: 411, distance: 8.0
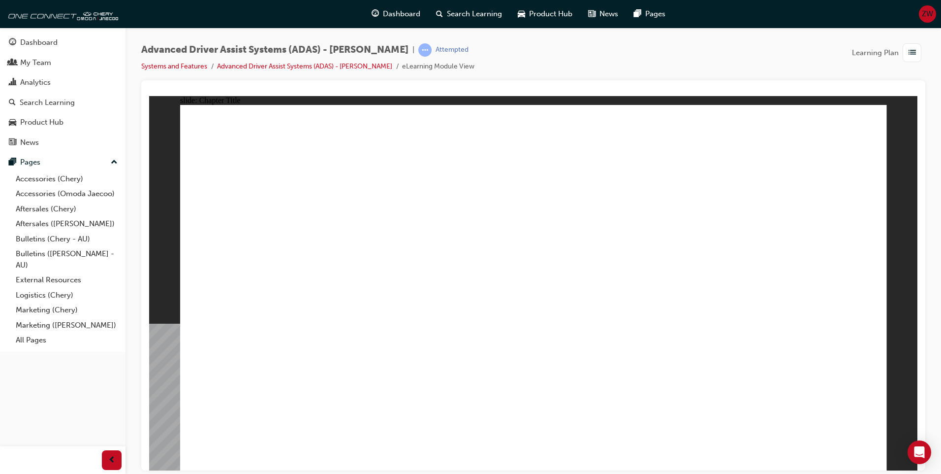
drag, startPoint x: 296, startPoint y: 394, endPoint x: 445, endPoint y: 240, distance: 214.1
drag, startPoint x: 419, startPoint y: 387, endPoint x: 766, endPoint y: 221, distance: 384.6
drag, startPoint x: 536, startPoint y: 391, endPoint x: 746, endPoint y: 240, distance: 258.6
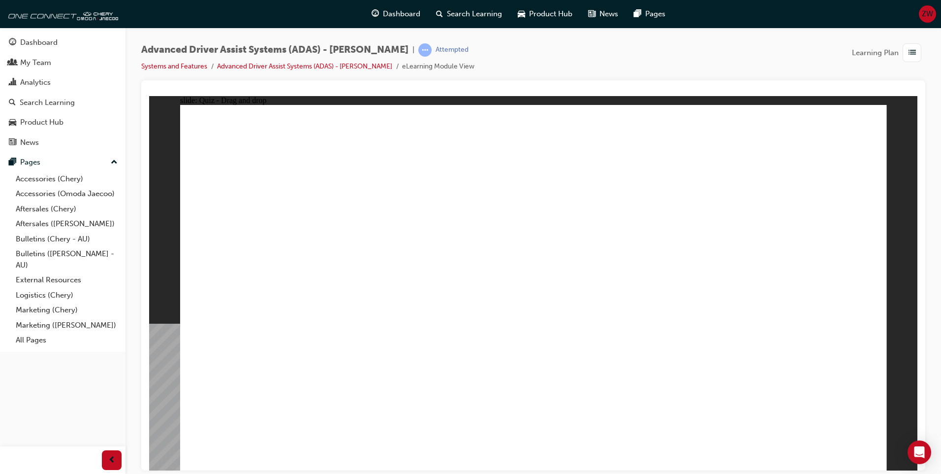
drag, startPoint x: 667, startPoint y: 358, endPoint x: 748, endPoint y: 251, distance: 134.6
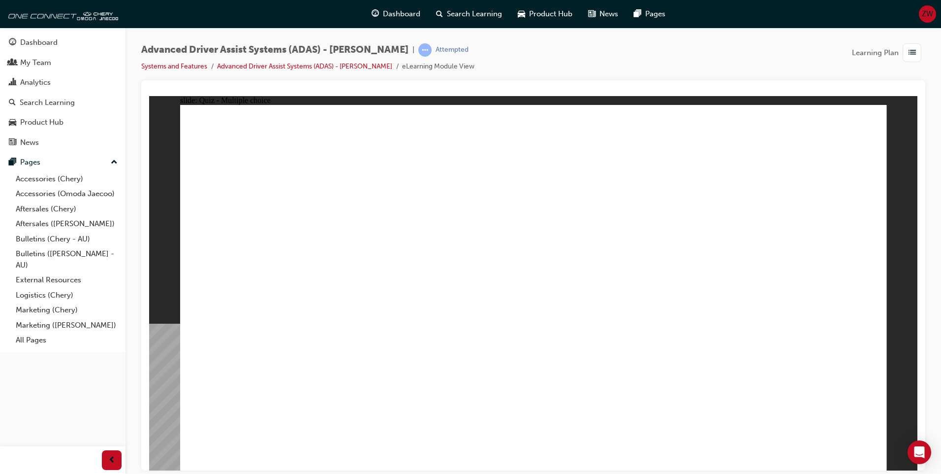
checkbox input "true"
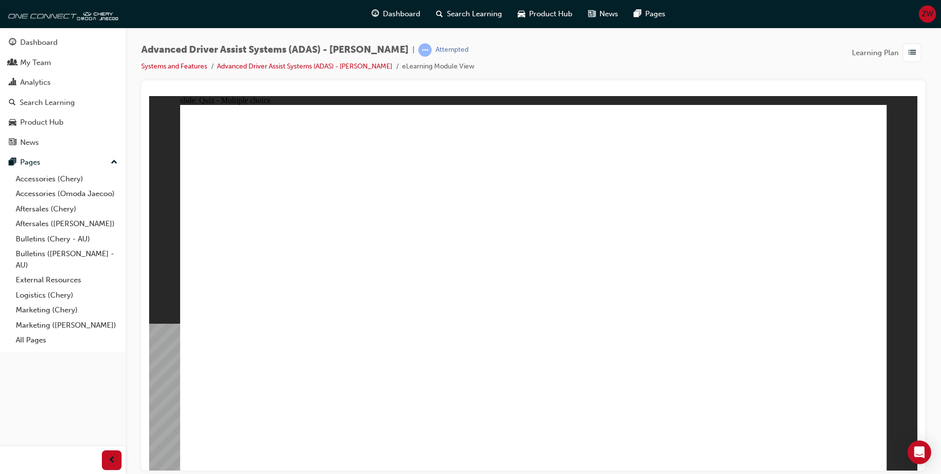
checkbox input "true"
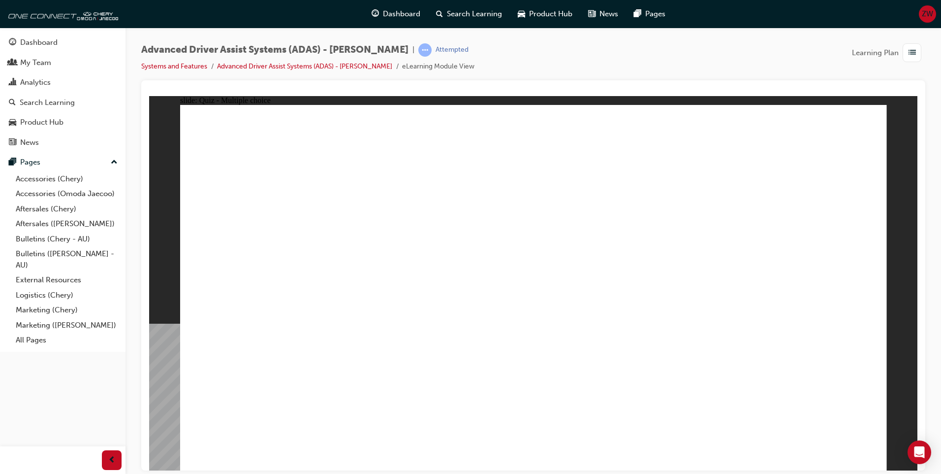
drag, startPoint x: 538, startPoint y: 144, endPoint x: 574, endPoint y: 341, distance: 200.6
drag, startPoint x: 516, startPoint y: 173, endPoint x: 542, endPoint y: 346, distance: 174.7
drag, startPoint x: 638, startPoint y: 145, endPoint x: 666, endPoint y: 332, distance: 189.6
drag, startPoint x: 764, startPoint y: 169, endPoint x: 723, endPoint y: 343, distance: 179.1
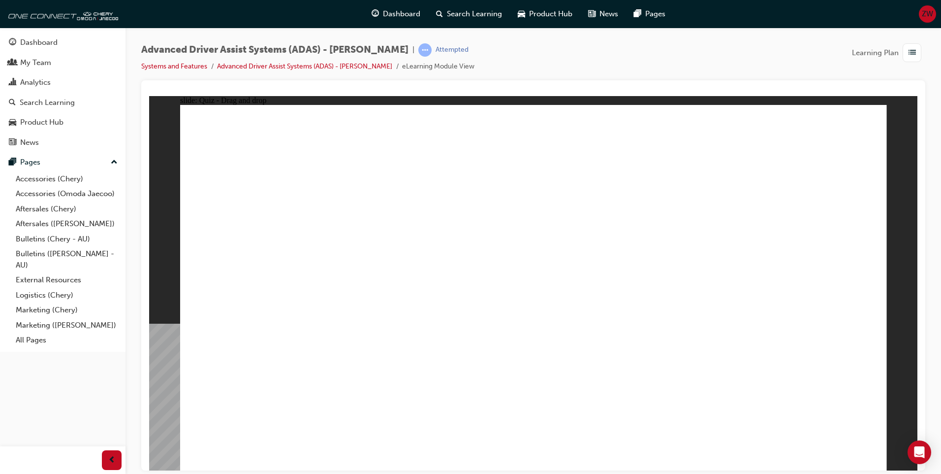
drag, startPoint x: 751, startPoint y: 143, endPoint x: 396, endPoint y: 330, distance: 400.9
drag, startPoint x: 606, startPoint y: 180, endPoint x: 315, endPoint y: 331, distance: 328.0
drag, startPoint x: 684, startPoint y: 175, endPoint x: 382, endPoint y: 340, distance: 343.7
drag, startPoint x: 675, startPoint y: 142, endPoint x: 430, endPoint y: 340, distance: 315.4
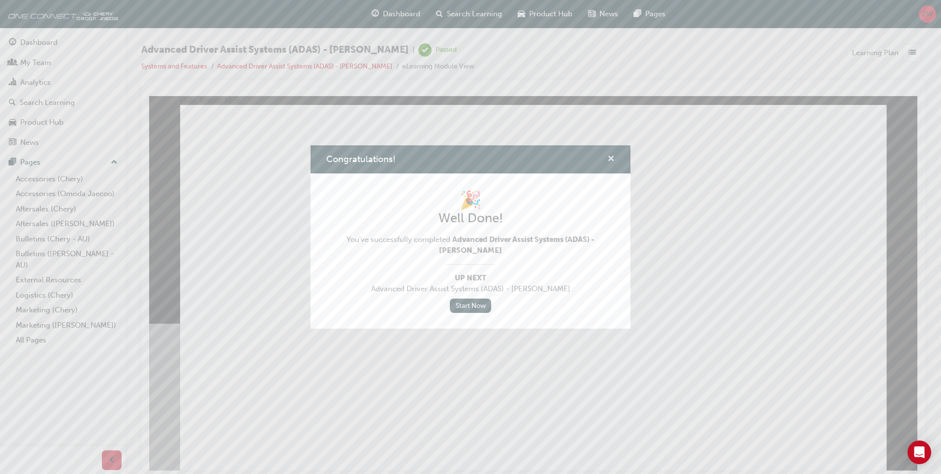
click at [609, 158] on span "cross-icon" at bounding box center [610, 159] width 7 height 9
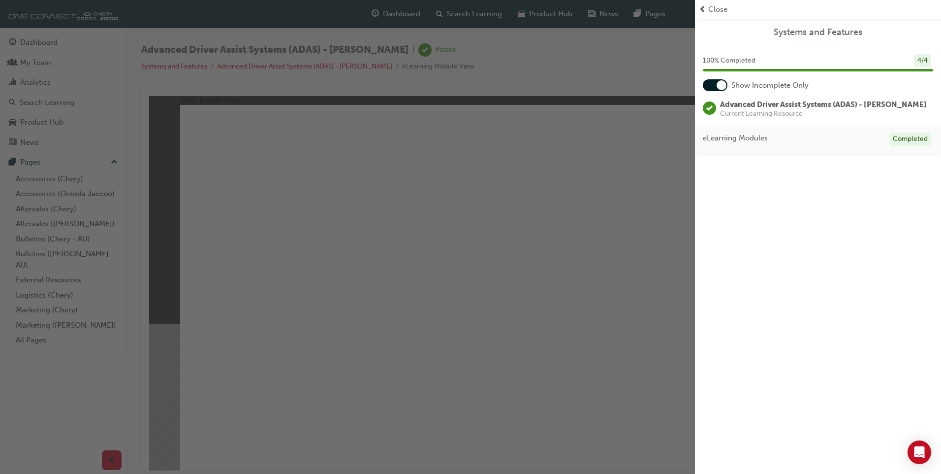
click at [708, 6] on span "Close" at bounding box center [717, 9] width 19 height 11
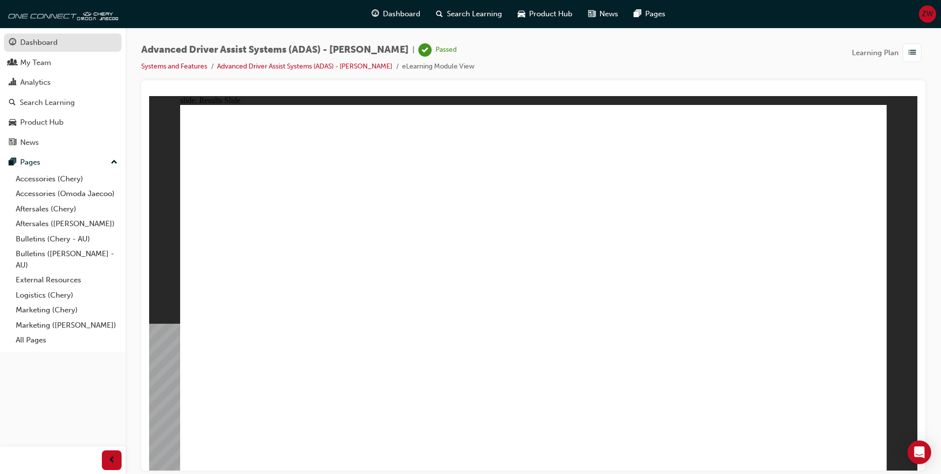
click at [57, 43] on div "Dashboard" at bounding box center [38, 42] width 37 height 11
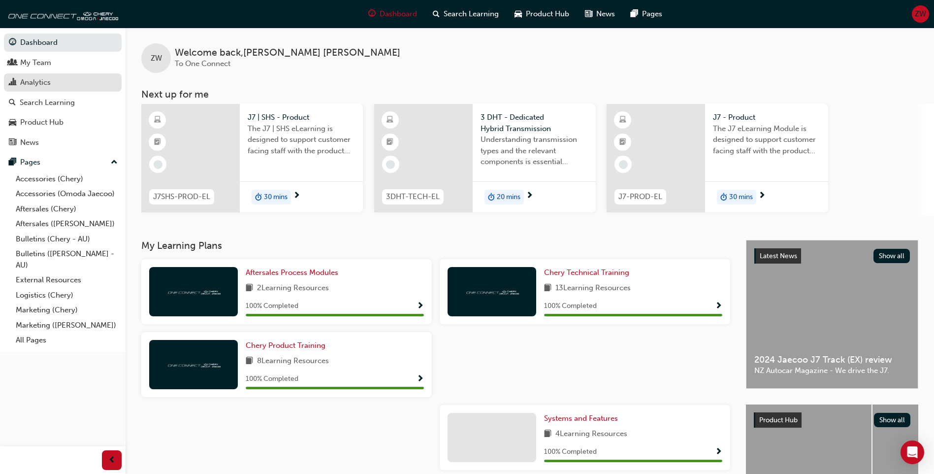
click at [63, 75] on link "Analytics" at bounding box center [63, 82] width 118 height 18
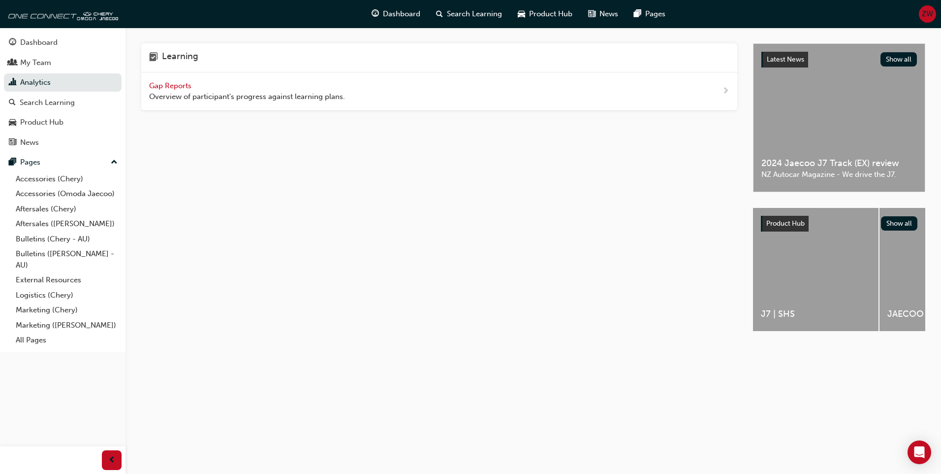
click at [159, 83] on span "Gap Reports" at bounding box center [171, 85] width 44 height 9
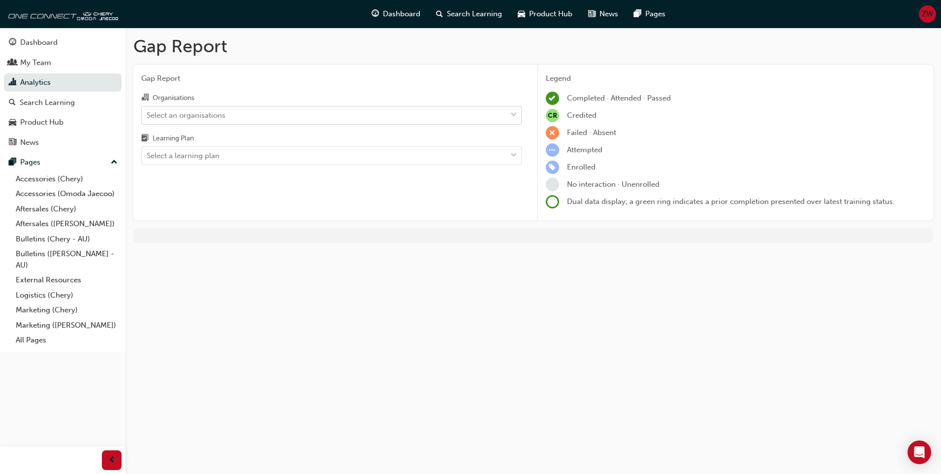
click at [266, 116] on div "Select an organisations" at bounding box center [324, 114] width 365 height 17
click at [148, 116] on input "Organisations Select an organisations" at bounding box center [147, 114] width 1 height 8
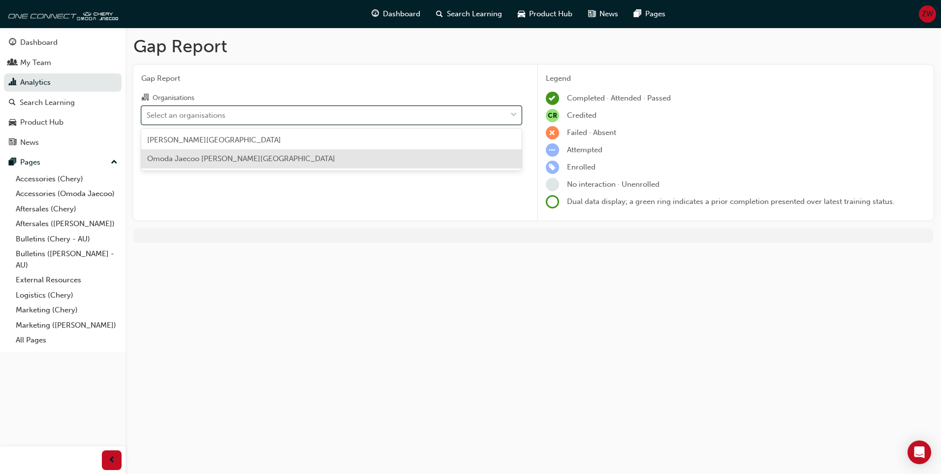
click at [242, 158] on span "Omoda Jaecoo Caroline Springs" at bounding box center [241, 158] width 188 height 9
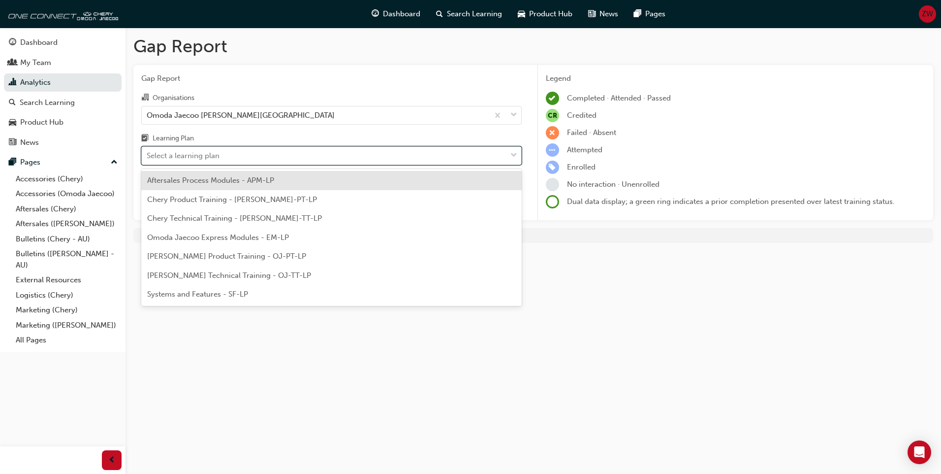
click at [236, 163] on div "Select a learning plan" at bounding box center [324, 155] width 365 height 17
click at [148, 159] on input "Learning Plan option Aftersales Process Modules - APM-LP focused, 1 of 7. 7 res…" at bounding box center [147, 155] width 1 height 8
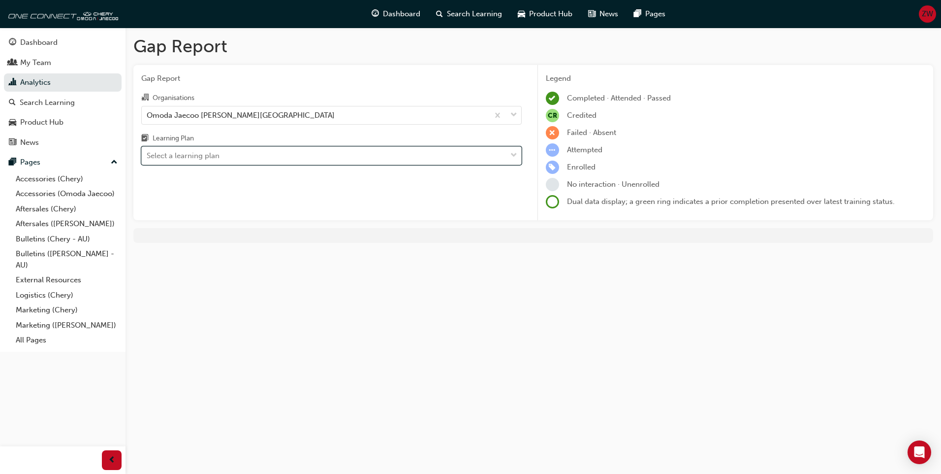
click at [308, 157] on div "Select a learning plan" at bounding box center [324, 155] width 365 height 17
click at [148, 157] on input "Learning Plan 0 results available. Select is focused ,type to refine list, pres…" at bounding box center [147, 155] width 1 height 8
click at [241, 154] on div "Select a learning plan" at bounding box center [324, 155] width 365 height 17
click at [148, 154] on input "Learning Plan 0 results available. Select is focused ,type to refine list, pres…" at bounding box center [147, 155] width 1 height 8
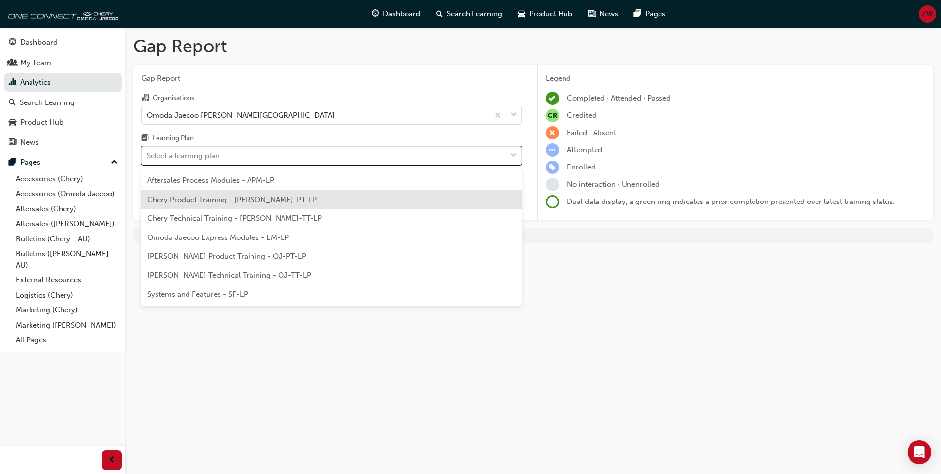
click at [245, 200] on span "Chery Product Training - CHAU-PT-LP" at bounding box center [232, 199] width 170 height 9
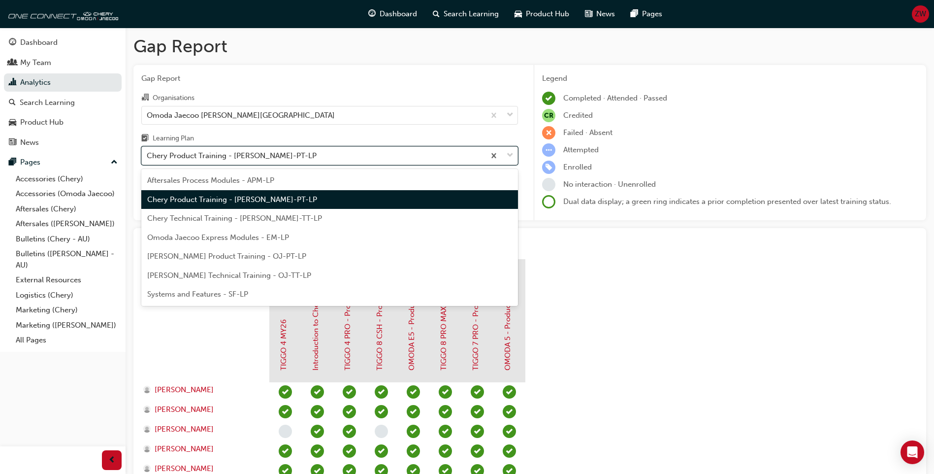
click at [286, 149] on div "Chery Product Training - CHAU-PT-LP" at bounding box center [313, 155] width 343 height 17
click at [148, 151] on input "Learning Plan option Chery Product Training - CHAU-PT-LP, selected. option Cher…" at bounding box center [147, 155] width 1 height 8
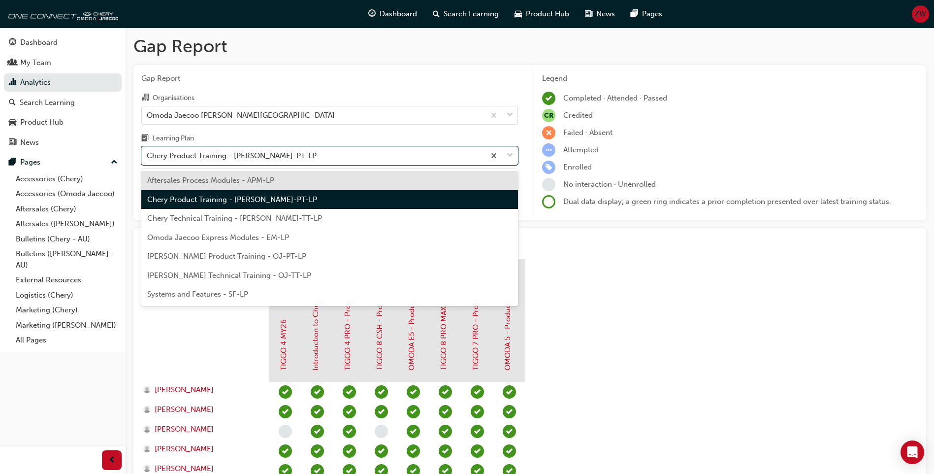
click at [253, 185] on div "Aftersales Process Modules - APM-LP" at bounding box center [329, 180] width 377 height 19
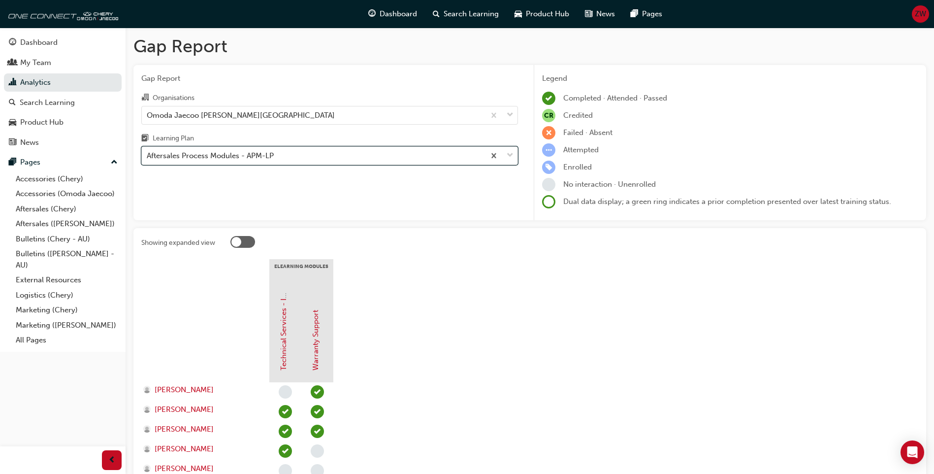
click at [300, 158] on div "Aftersales Process Modules - APM-LP" at bounding box center [313, 155] width 343 height 17
click at [148, 158] on input "Learning Plan option Aftersales Process Modules - APM-LP, selected. 0 results a…" at bounding box center [147, 155] width 1 height 8
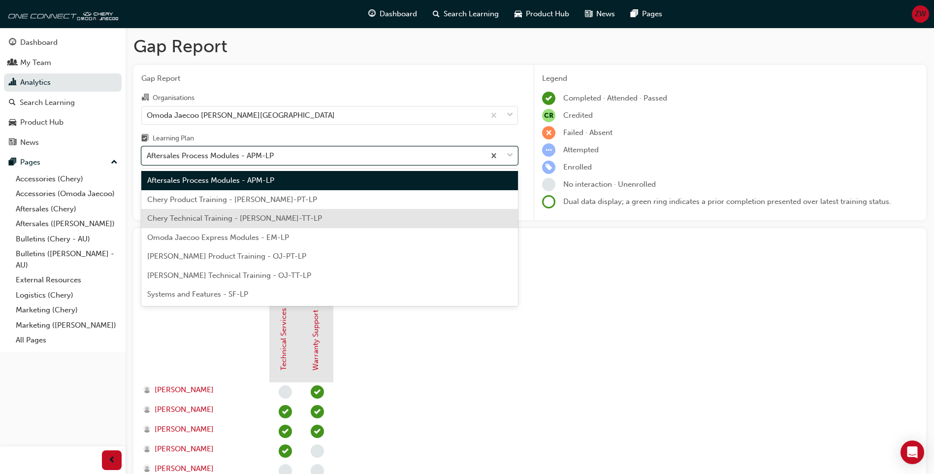
click at [263, 215] on span "Chery Technical Training - CHAU-TT-LP" at bounding box center [234, 218] width 175 height 9
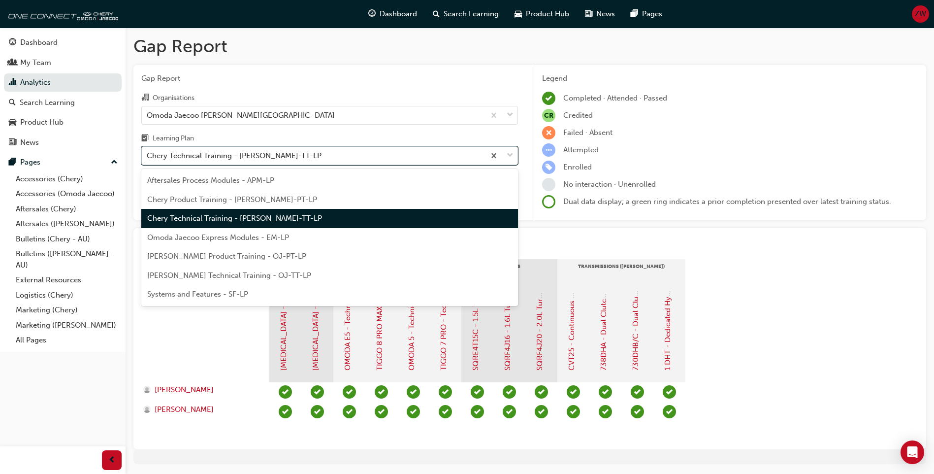
click at [275, 156] on div "Chery Technical Training - CHAU-TT-LP" at bounding box center [234, 155] width 175 height 11
click at [148, 156] on input "Learning Plan option Chery Technical Training - CHAU-TT-LP, selected. option Ch…" at bounding box center [147, 155] width 1 height 8
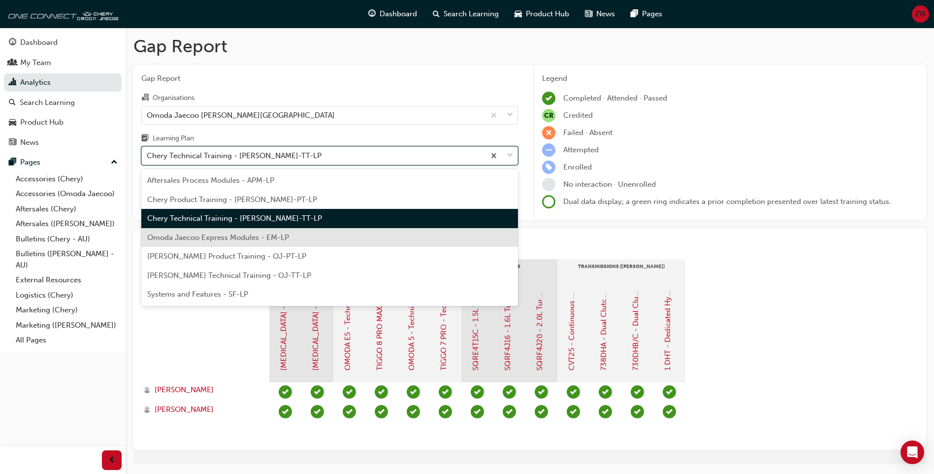
click at [253, 237] on span "Omoda Jaecoo Express Modules - EM-LP" at bounding box center [218, 237] width 142 height 9
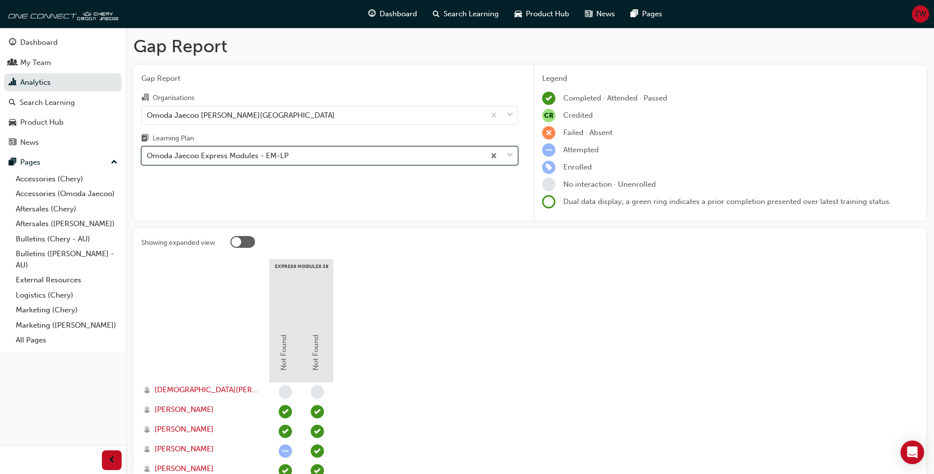
click at [303, 160] on div "Omoda Jaecoo Express Modules - EM-LP" at bounding box center [313, 155] width 343 height 17
click at [148, 159] on input "Learning Plan option Omoda Jaecoo Express Modules - EM-LP, selected. 0 results …" at bounding box center [147, 155] width 1 height 8
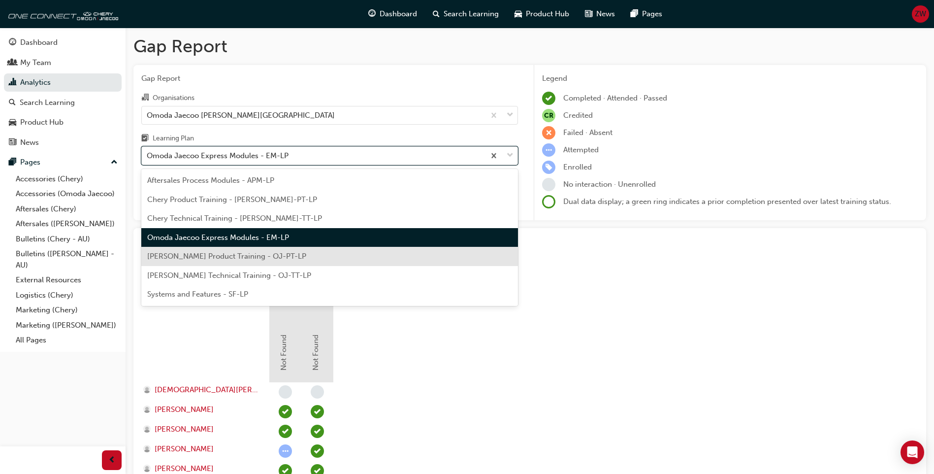
click at [228, 253] on span "Omoda Jaecoo Product Training - OJ-PT-LP" at bounding box center [226, 256] width 159 height 9
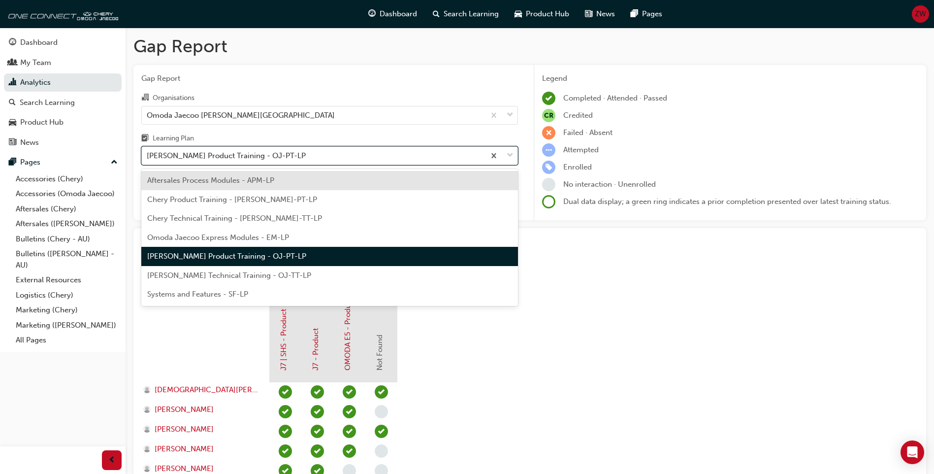
click at [315, 156] on div "Omoda Jaecoo Product Training - OJ-PT-LP" at bounding box center [313, 155] width 343 height 17
click at [148, 156] on input "Learning Plan option Omoda Jaecoo Product Training - OJ-PT-LP, selected. option…" at bounding box center [147, 155] width 1 height 8
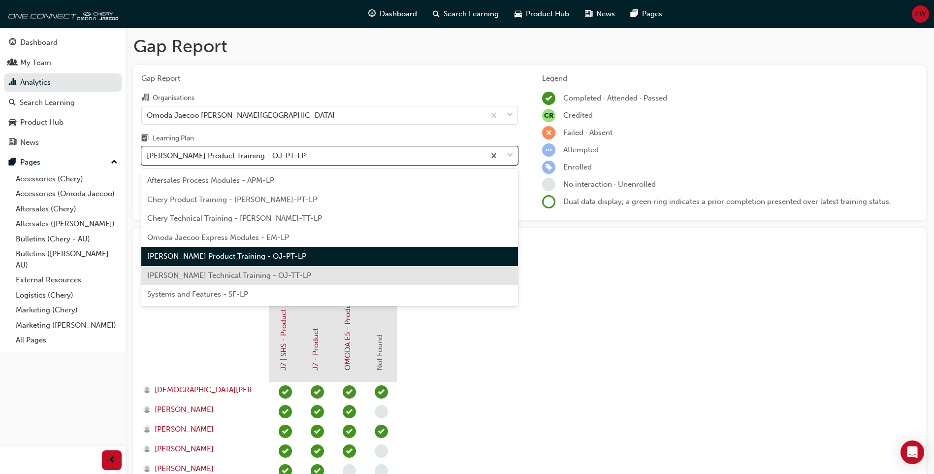
click at [262, 269] on div "Omoda Jaecoo Technical Training - OJ-TT-LP" at bounding box center [329, 275] width 377 height 19
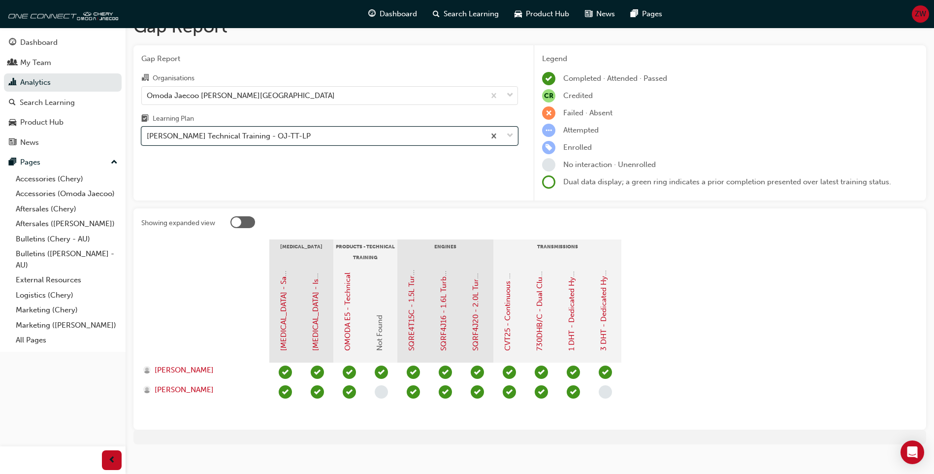
scroll to position [31, 0]
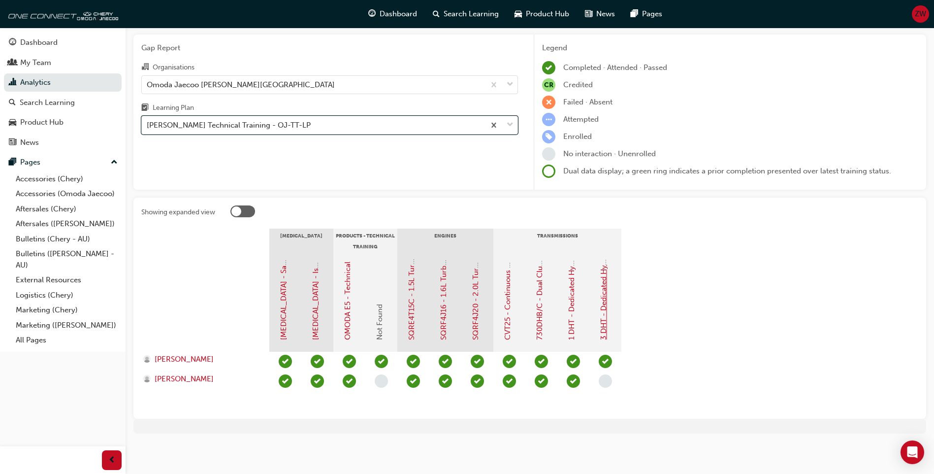
click at [602, 290] on link "3 DHT - Dedicated Hybrid Transmission" at bounding box center [603, 272] width 9 height 136
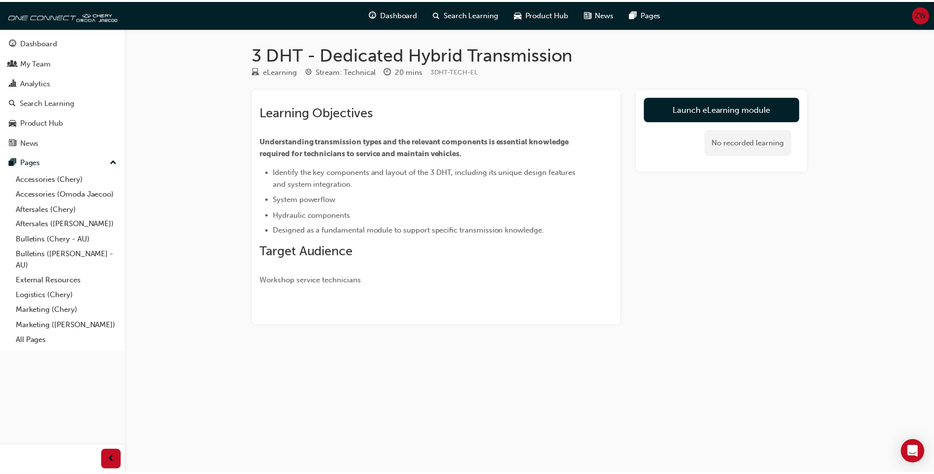
scroll to position [31, 0]
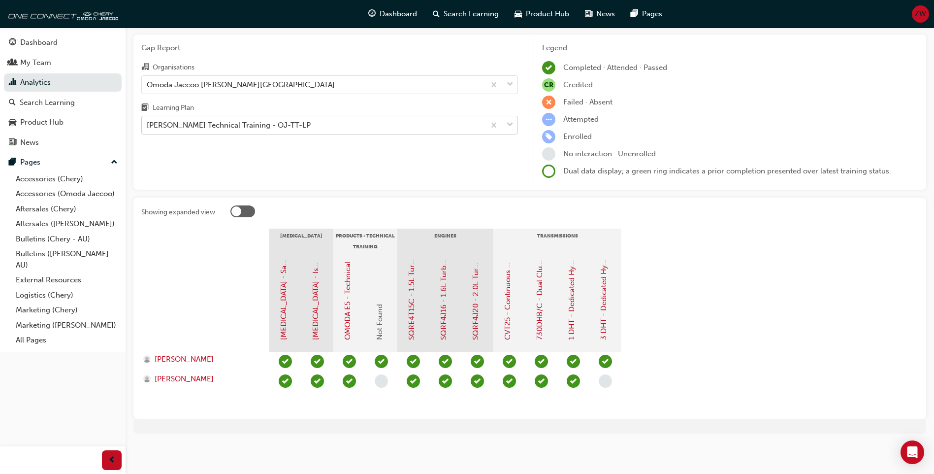
click at [234, 125] on div "Omoda Jaecoo Technical Training - OJ-TT-LP" at bounding box center [229, 125] width 164 height 11
click at [148, 125] on input "Learning Plan Omoda Jaecoo Technical Training - OJ-TT-LP" at bounding box center [147, 125] width 1 height 8
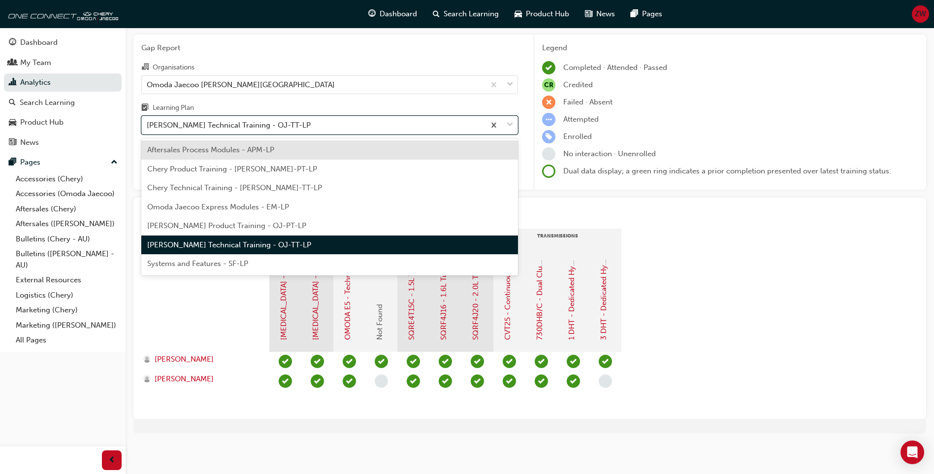
click at [245, 257] on div "Systems and Features - SF-LP" at bounding box center [329, 263] width 377 height 19
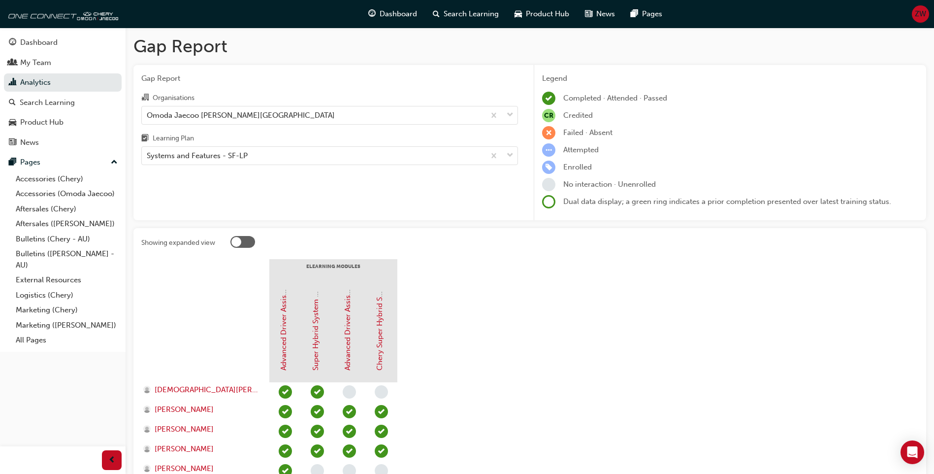
click at [223, 144] on div "Learning Plan" at bounding box center [329, 139] width 377 height 14
click at [148, 151] on input "Learning Plan Systems and Features - SF-LP" at bounding box center [147, 155] width 1 height 8
click at [221, 157] on div "Systems and Features - SF-LP" at bounding box center [197, 155] width 101 height 11
click at [148, 157] on input "Learning Plan option Systems and Features - SF-LP, selected. 0 results availabl…" at bounding box center [147, 155] width 1 height 8
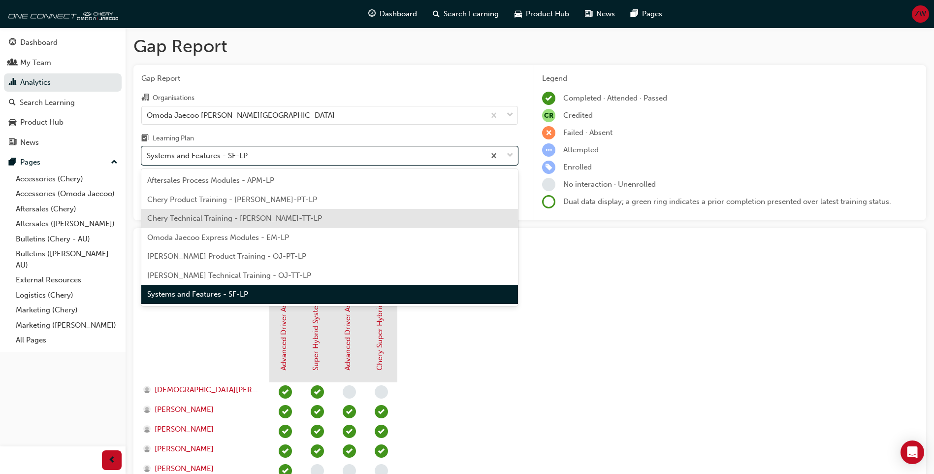
click at [217, 216] on span "Chery Technical Training - CHAU-TT-LP" at bounding box center [234, 218] width 175 height 9
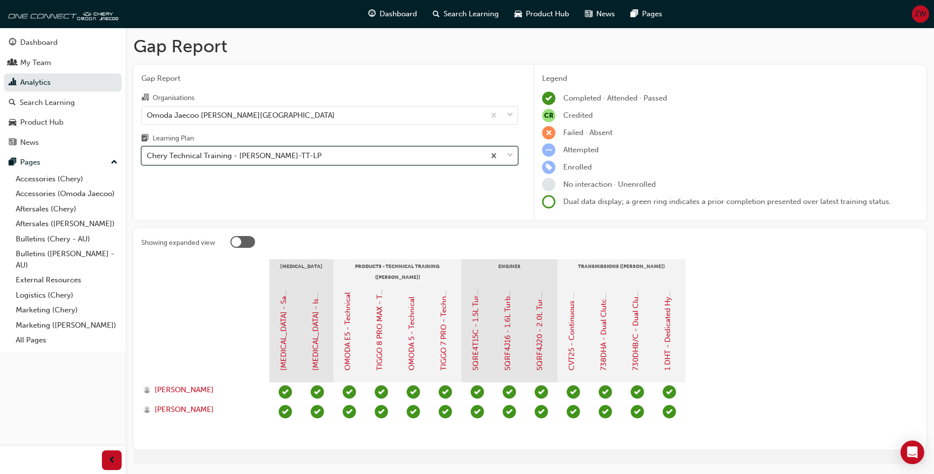
click at [228, 156] on div "Chery Technical Training - CHAU-TT-LP" at bounding box center [234, 155] width 175 height 11
click at [148, 156] on input "Learning Plan option Chery Technical Training - CHAU-TT-LP, selected. 0 results…" at bounding box center [147, 155] width 1 height 8
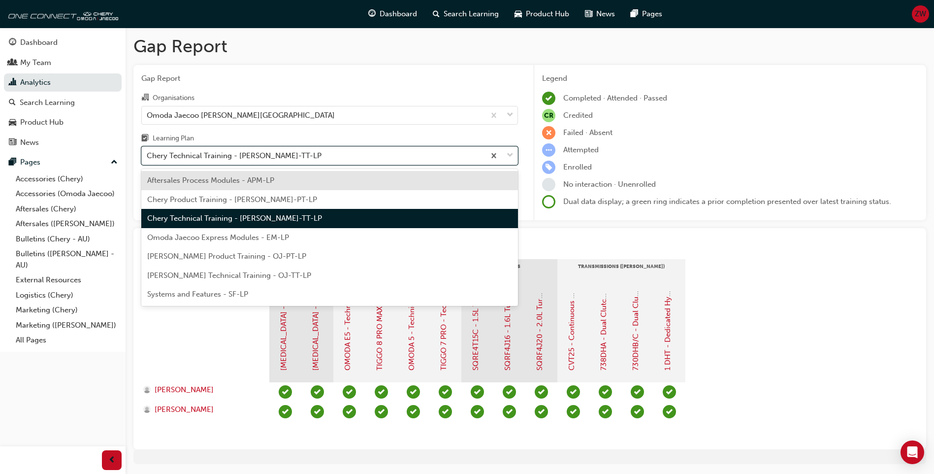
click at [224, 181] on span "Aftersales Process Modules - APM-LP" at bounding box center [210, 180] width 127 height 9
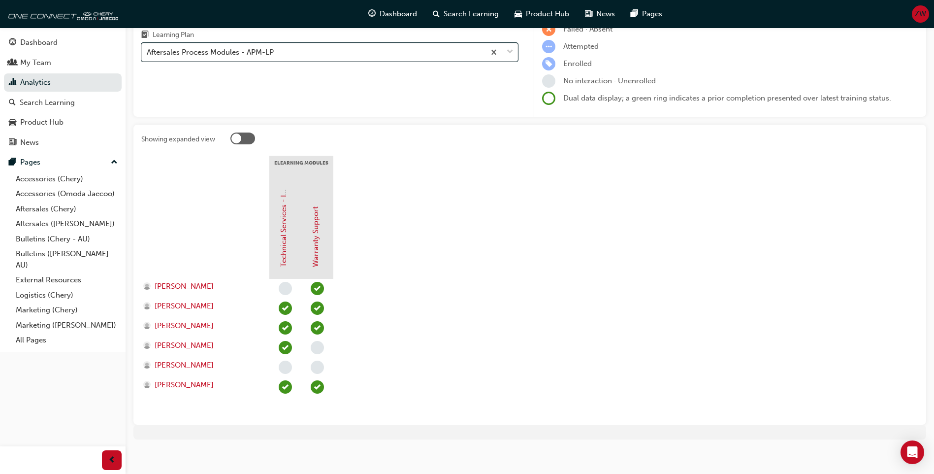
scroll to position [109, 0]
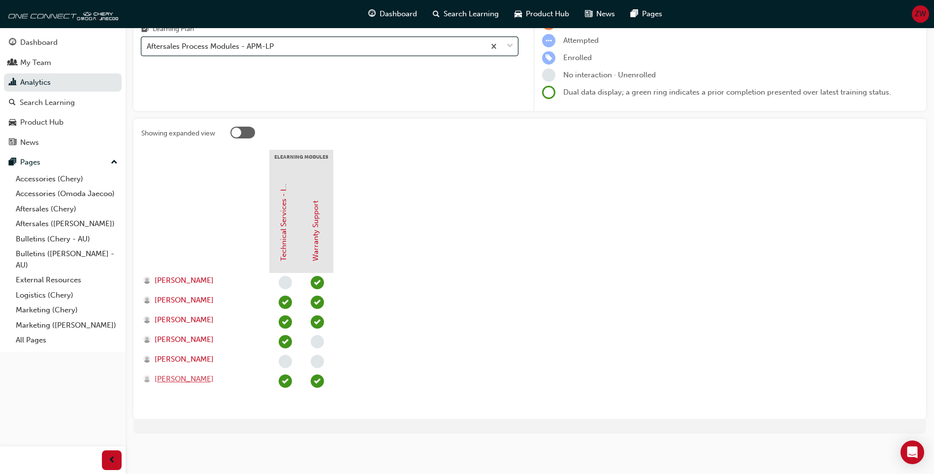
click at [175, 383] on span "Zachary Watson" at bounding box center [184, 378] width 59 height 11
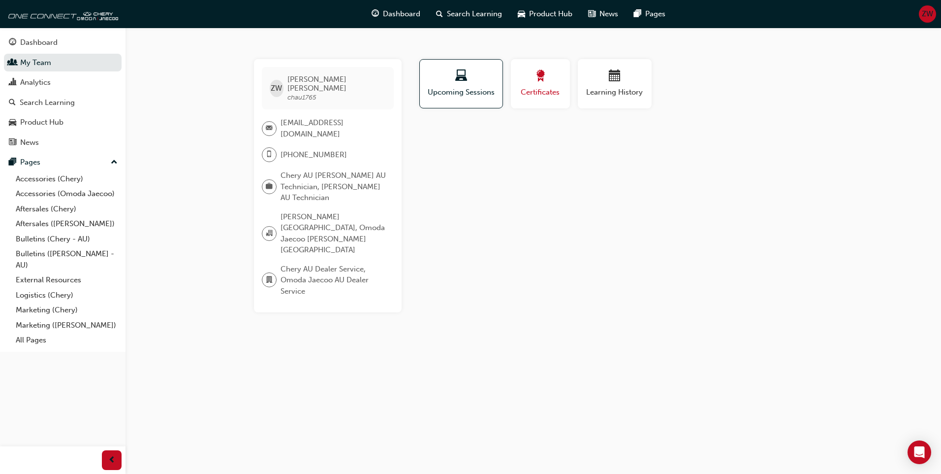
click at [530, 90] on span "Certificates" at bounding box center [540, 92] width 44 height 11
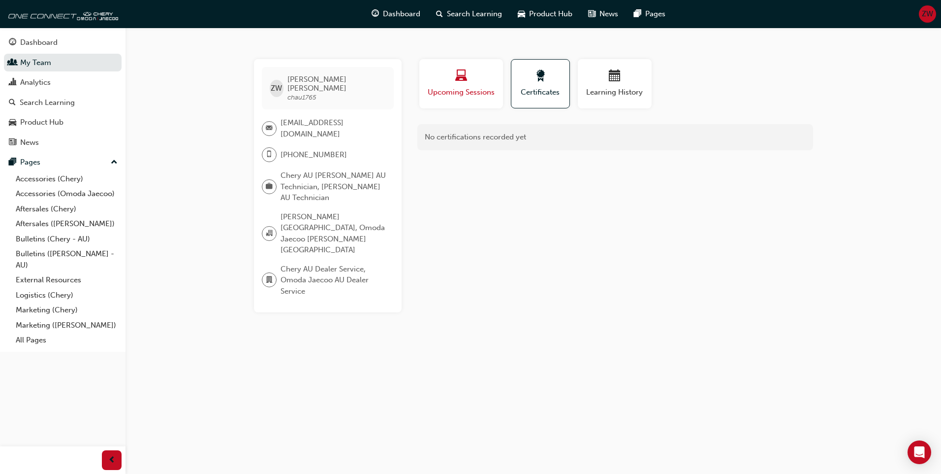
click at [479, 92] on span "Upcoming Sessions" at bounding box center [461, 92] width 69 height 11
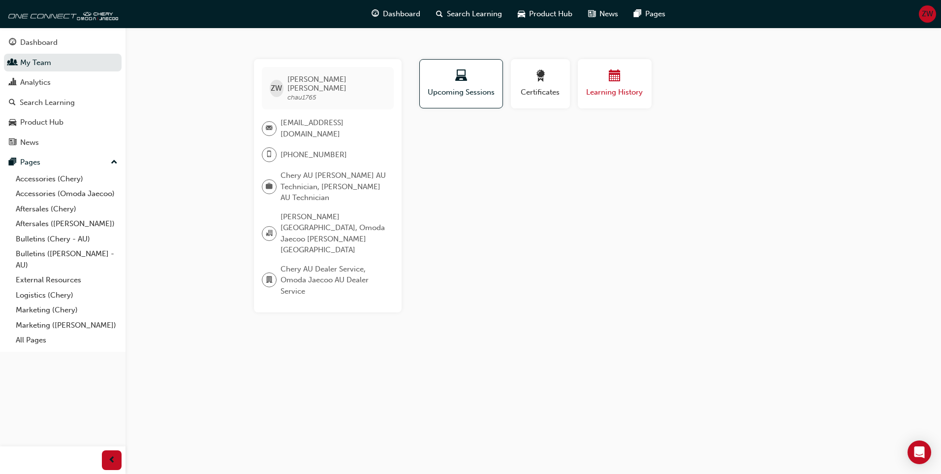
click at [611, 86] on div "Learning History" at bounding box center [614, 84] width 59 height 28
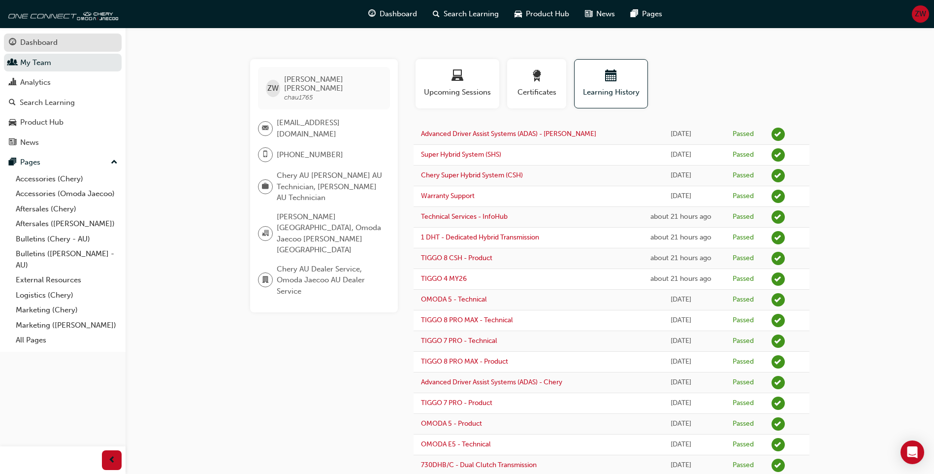
click at [79, 48] on div "Dashboard" at bounding box center [63, 42] width 108 height 12
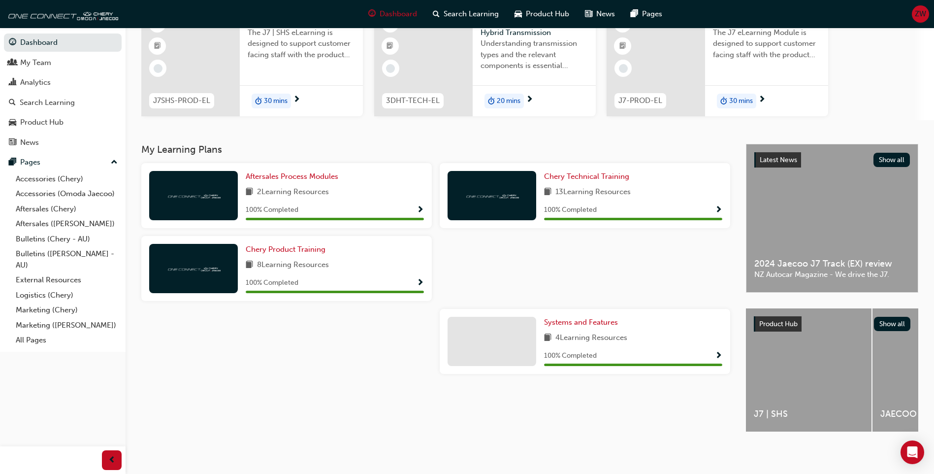
scroll to position [100, 0]
drag, startPoint x: 757, startPoint y: 433, endPoint x: 793, endPoint y: 431, distance: 36.5
click at [793, 431] on div "Latest News Show all 2024 Jaecoo J7 Track (EX) review NZ Autocar Magazine - We …" at bounding box center [832, 296] width 172 height 305
click at [569, 408] on div "My Learning Plans Aftersales Process Modules 2 Learning Resources 100 % Complet…" at bounding box center [443, 296] width 604 height 305
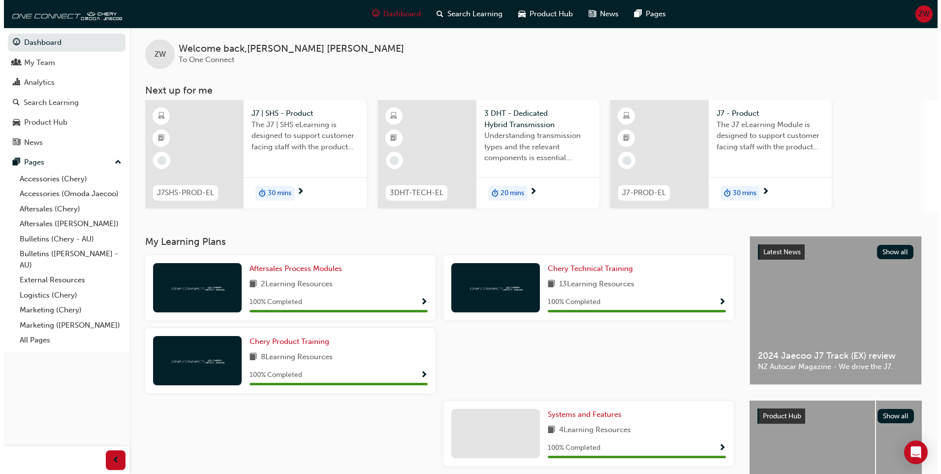
scroll to position [0, 0]
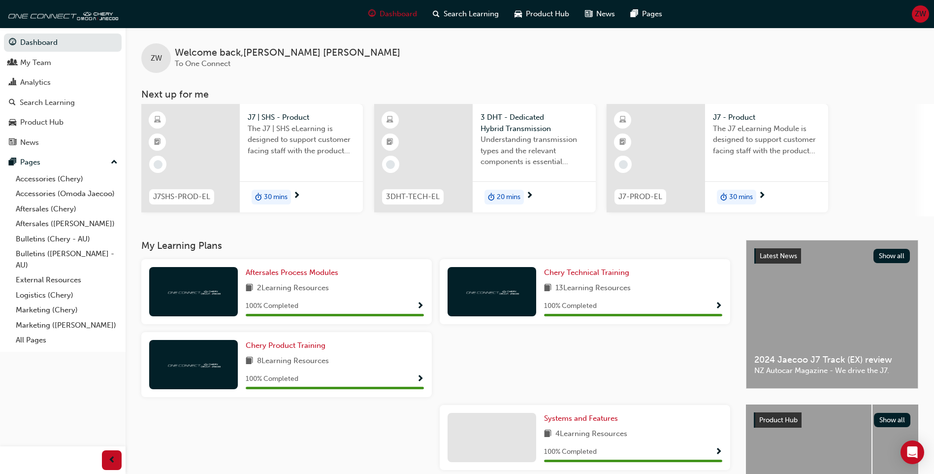
click at [429, 202] on span "3DHT-TECH-EL" at bounding box center [413, 196] width 54 height 11
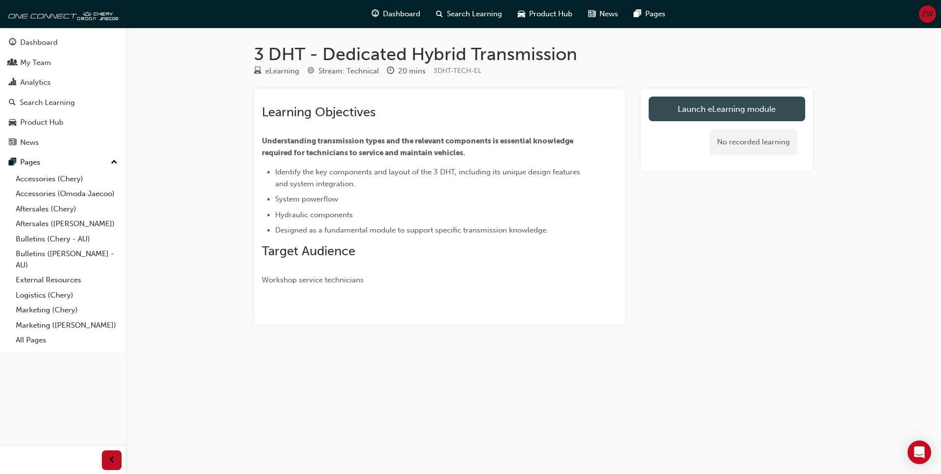
click at [699, 110] on link "Launch eLearning module" at bounding box center [727, 108] width 157 height 25
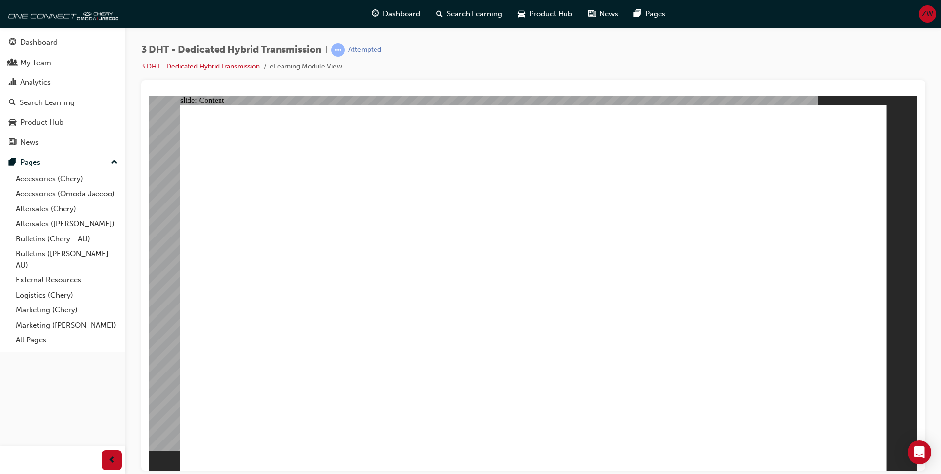
type input "21"
drag, startPoint x: 694, startPoint y: 434, endPoint x: 806, endPoint y: 444, distance: 112.7
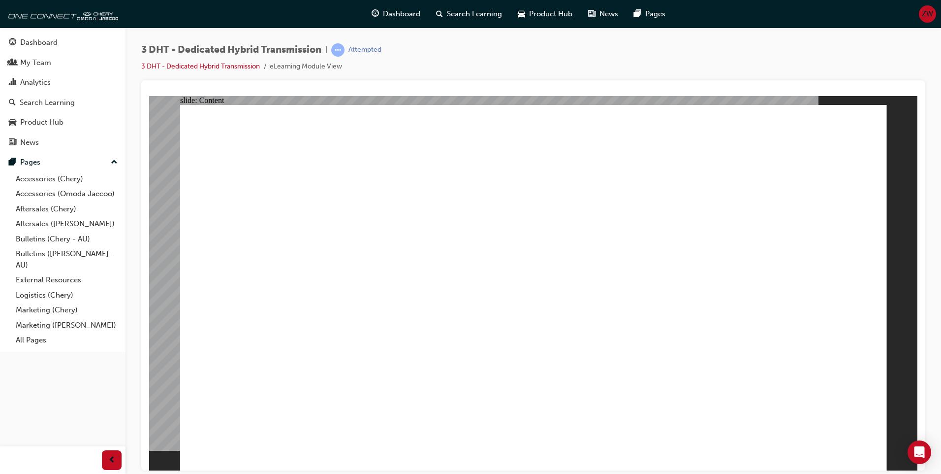
drag, startPoint x: 204, startPoint y: 289, endPoint x: 209, endPoint y: 319, distance: 30.4
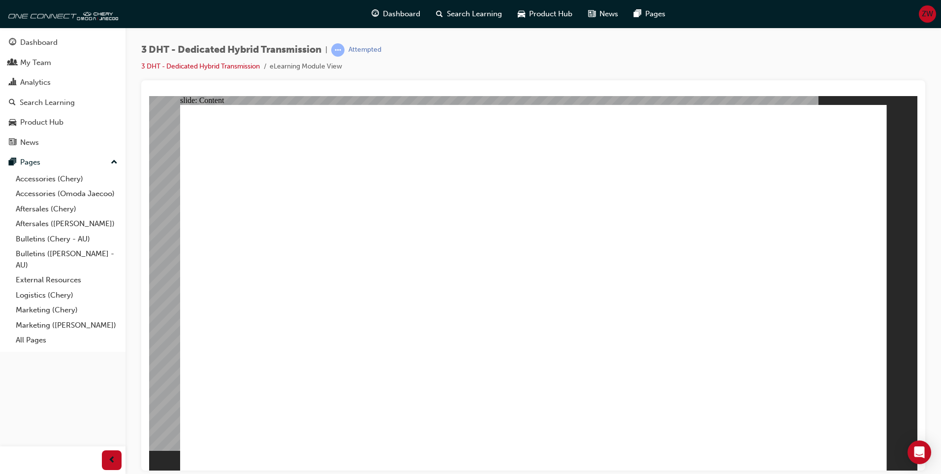
drag, startPoint x: 222, startPoint y: 346, endPoint x: 227, endPoint y: 367, distance: 22.4
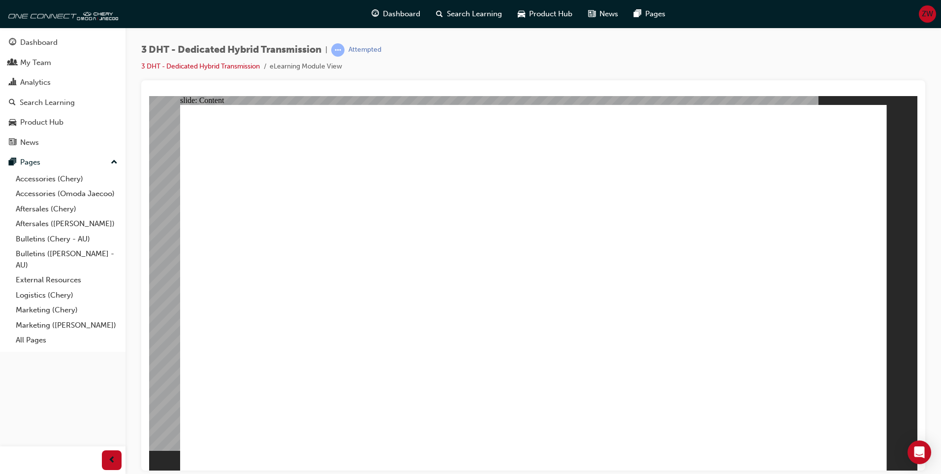
drag, startPoint x: 639, startPoint y: 142, endPoint x: 660, endPoint y: 142, distance: 20.2
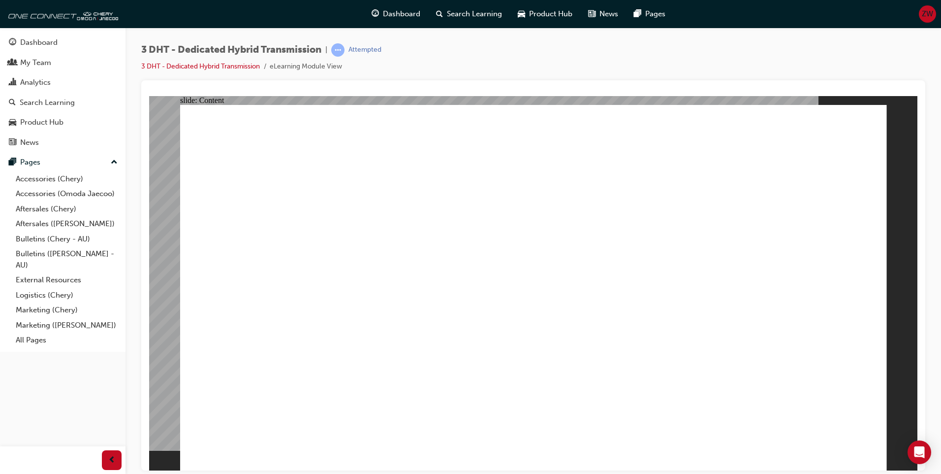
drag, startPoint x: 866, startPoint y: 110, endPoint x: 866, endPoint y: 121, distance: 10.8
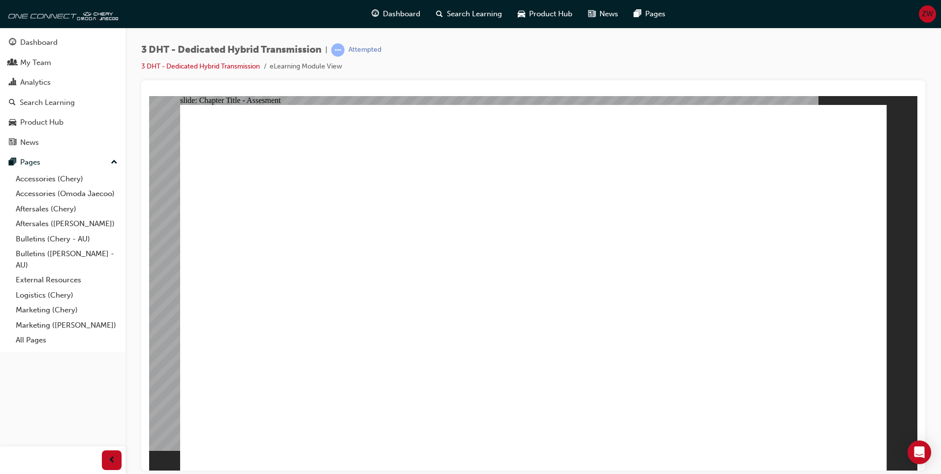
radio input "true"
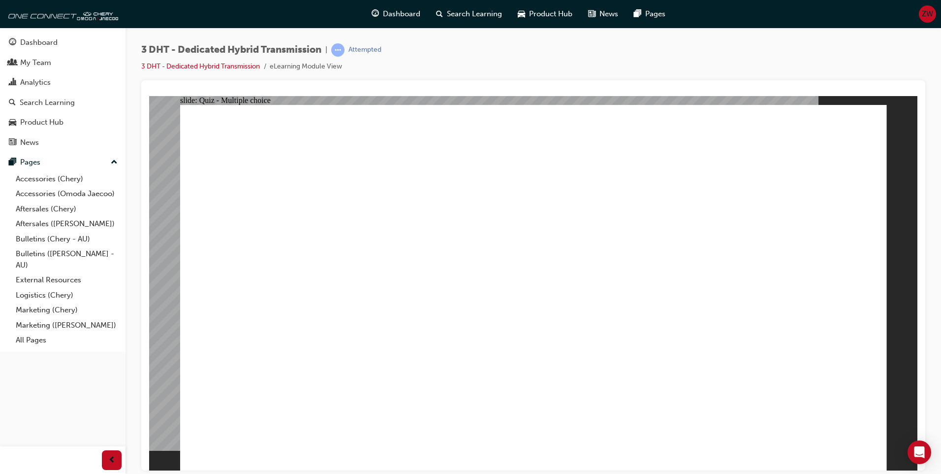
drag, startPoint x: 386, startPoint y: 382, endPoint x: 524, endPoint y: 197, distance: 231.0
drag, startPoint x: 269, startPoint y: 387, endPoint x: 710, endPoint y: 236, distance: 466.8
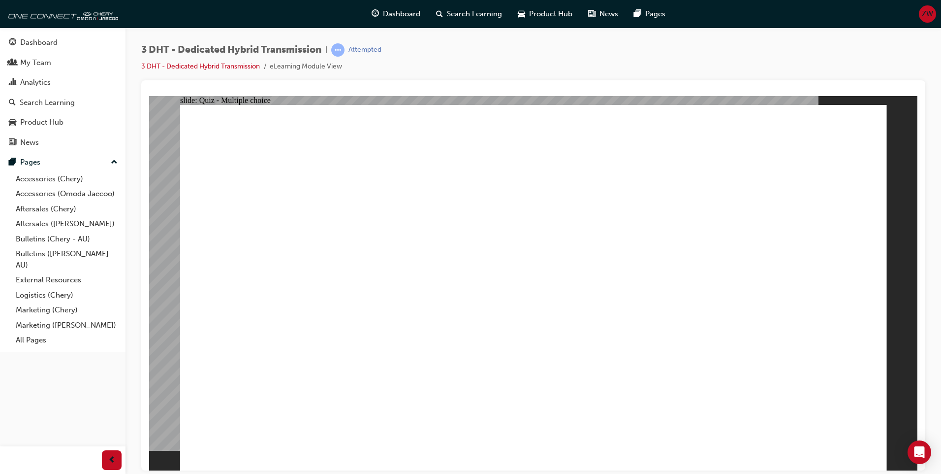
radio input "true"
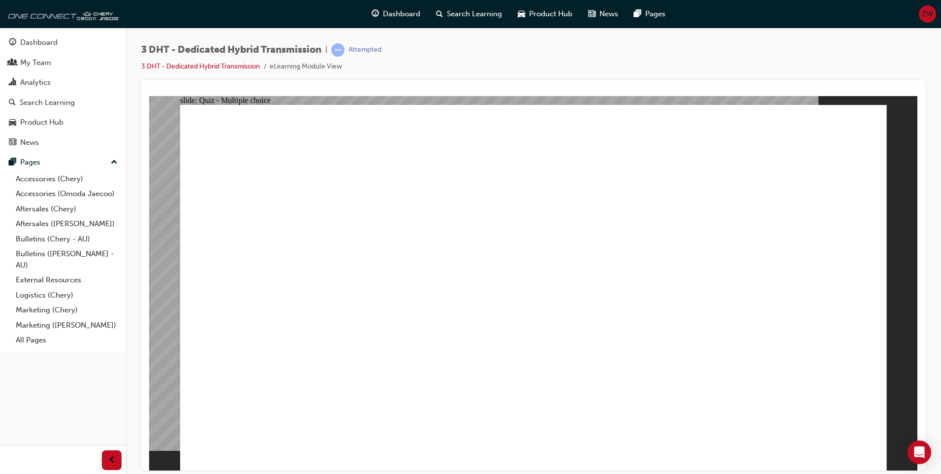
radio input "true"
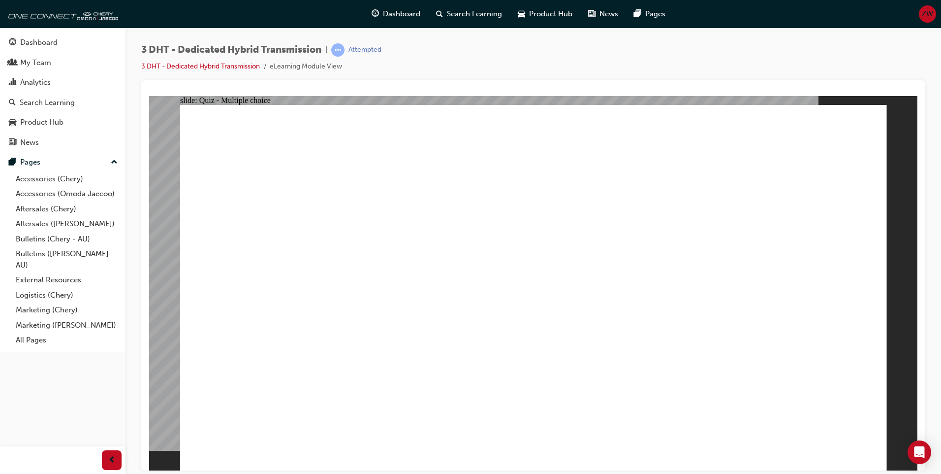
checkbox input "true"
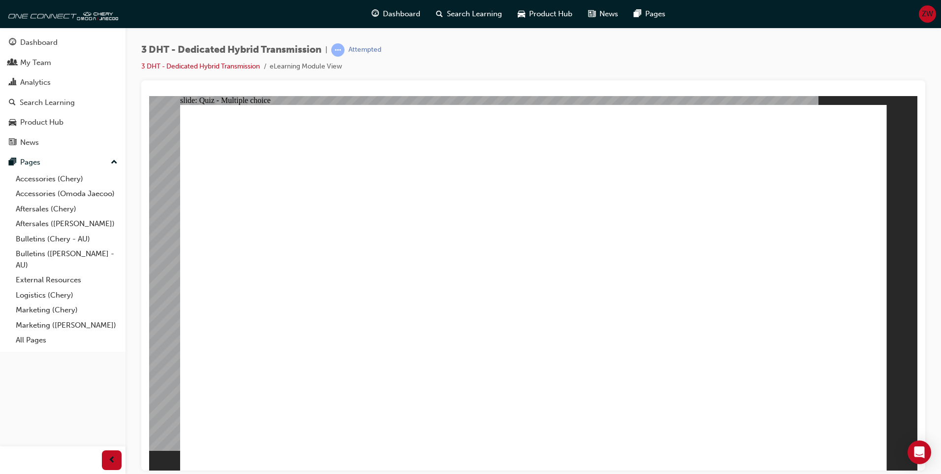
radio input "true"
drag, startPoint x: 399, startPoint y: 371, endPoint x: 398, endPoint y: 252, distance: 119.6
drag, startPoint x: 293, startPoint y: 380, endPoint x: 711, endPoint y: 175, distance: 465.4
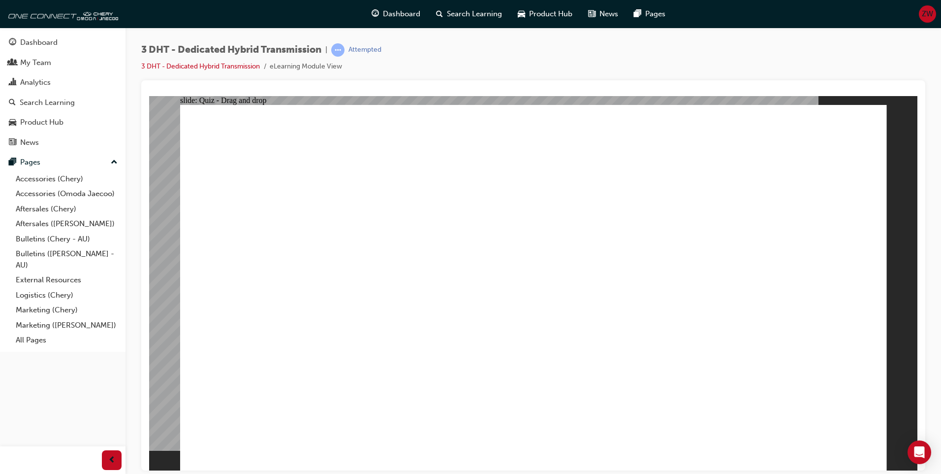
radio input "true"
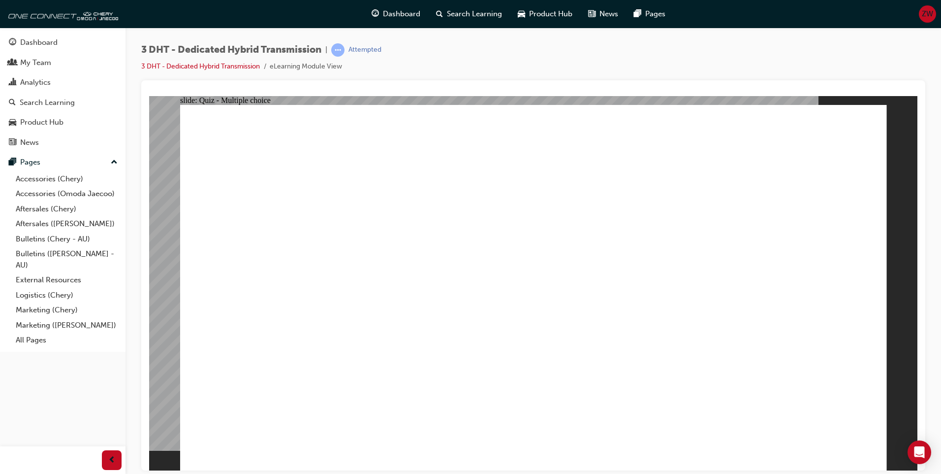
radio input "true"
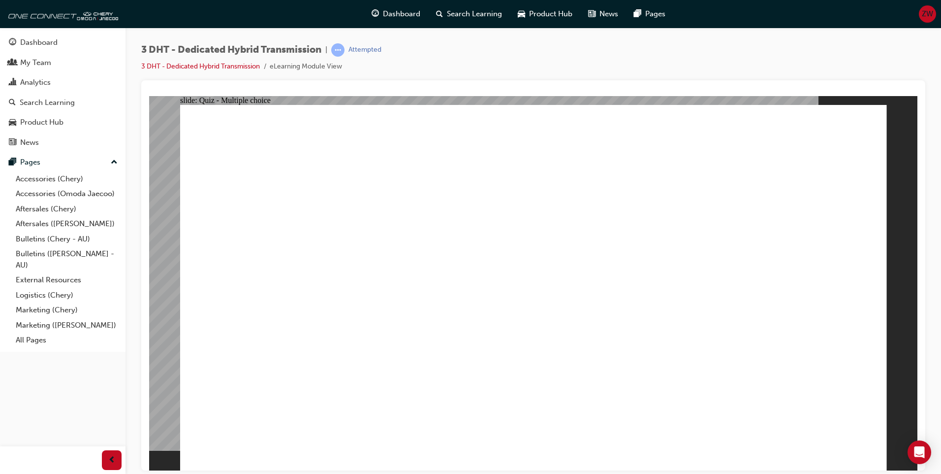
checkbox input "true"
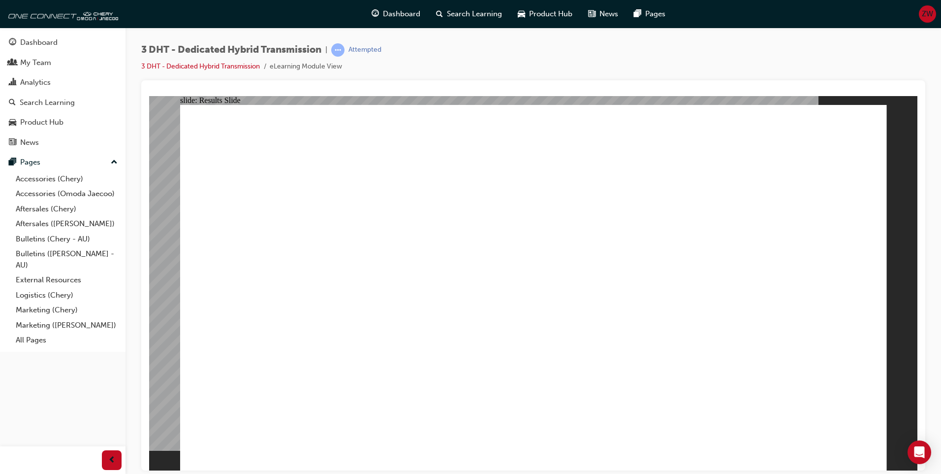
radio input "true"
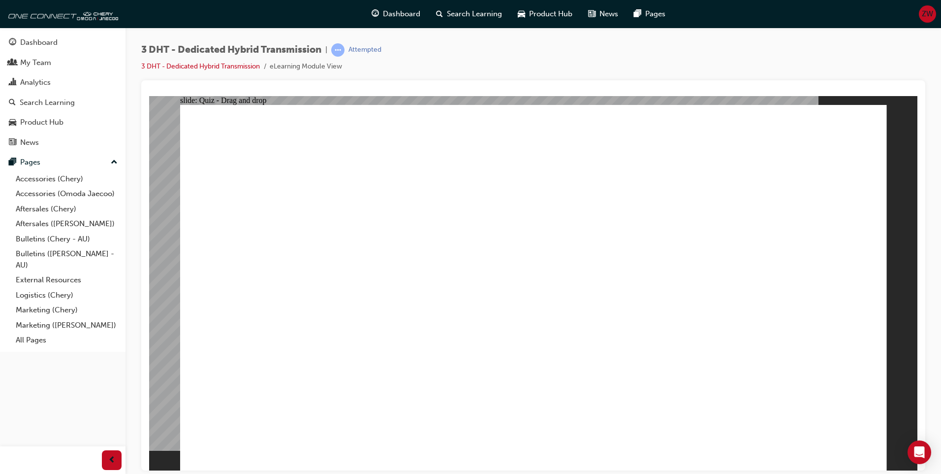
drag, startPoint x: 394, startPoint y: 374, endPoint x: 771, endPoint y: 208, distance: 411.3
drag, startPoint x: 299, startPoint y: 390, endPoint x: 523, endPoint y: 211, distance: 286.9
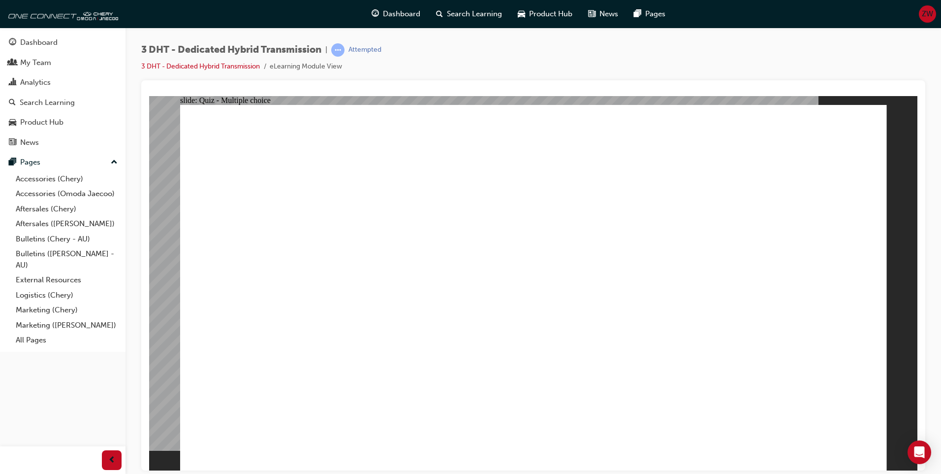
radio input "true"
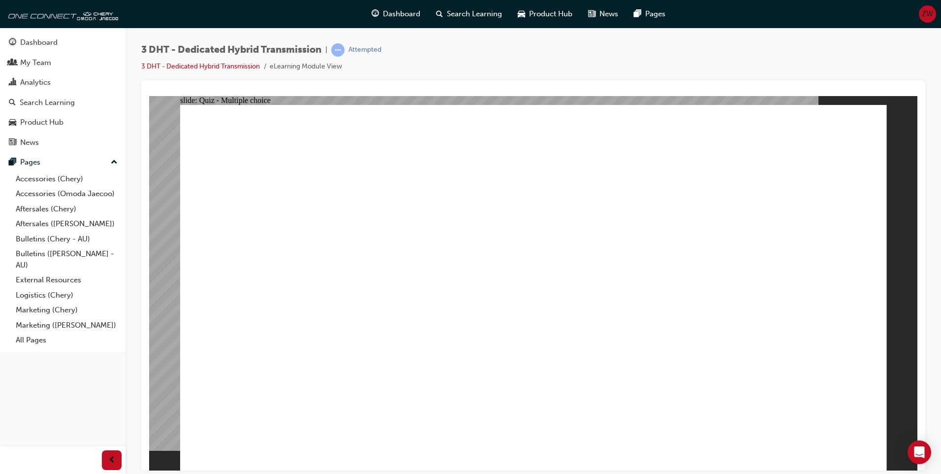
checkbox input "true"
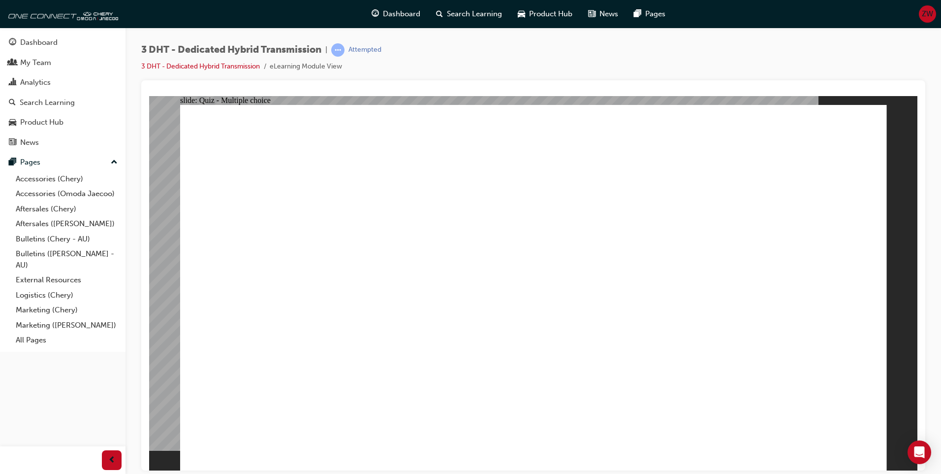
drag, startPoint x: 563, startPoint y: 360, endPoint x: 551, endPoint y: 353, distance: 13.7
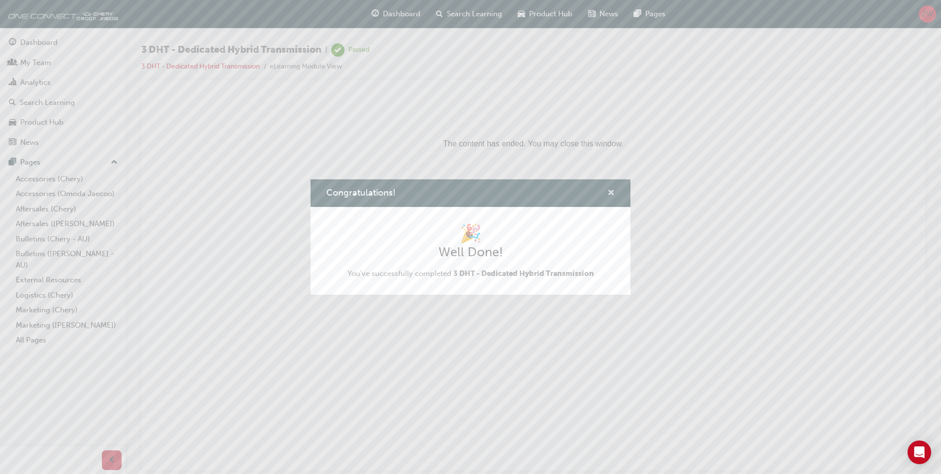
click at [613, 189] on span "cross-icon" at bounding box center [610, 193] width 7 height 9
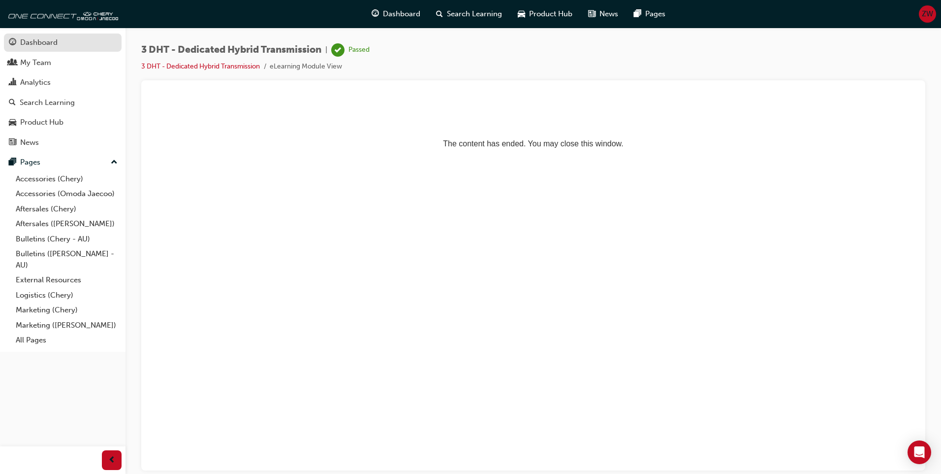
click at [24, 38] on div "Dashboard" at bounding box center [38, 42] width 37 height 11
